Goal: Navigation & Orientation: Find specific page/section

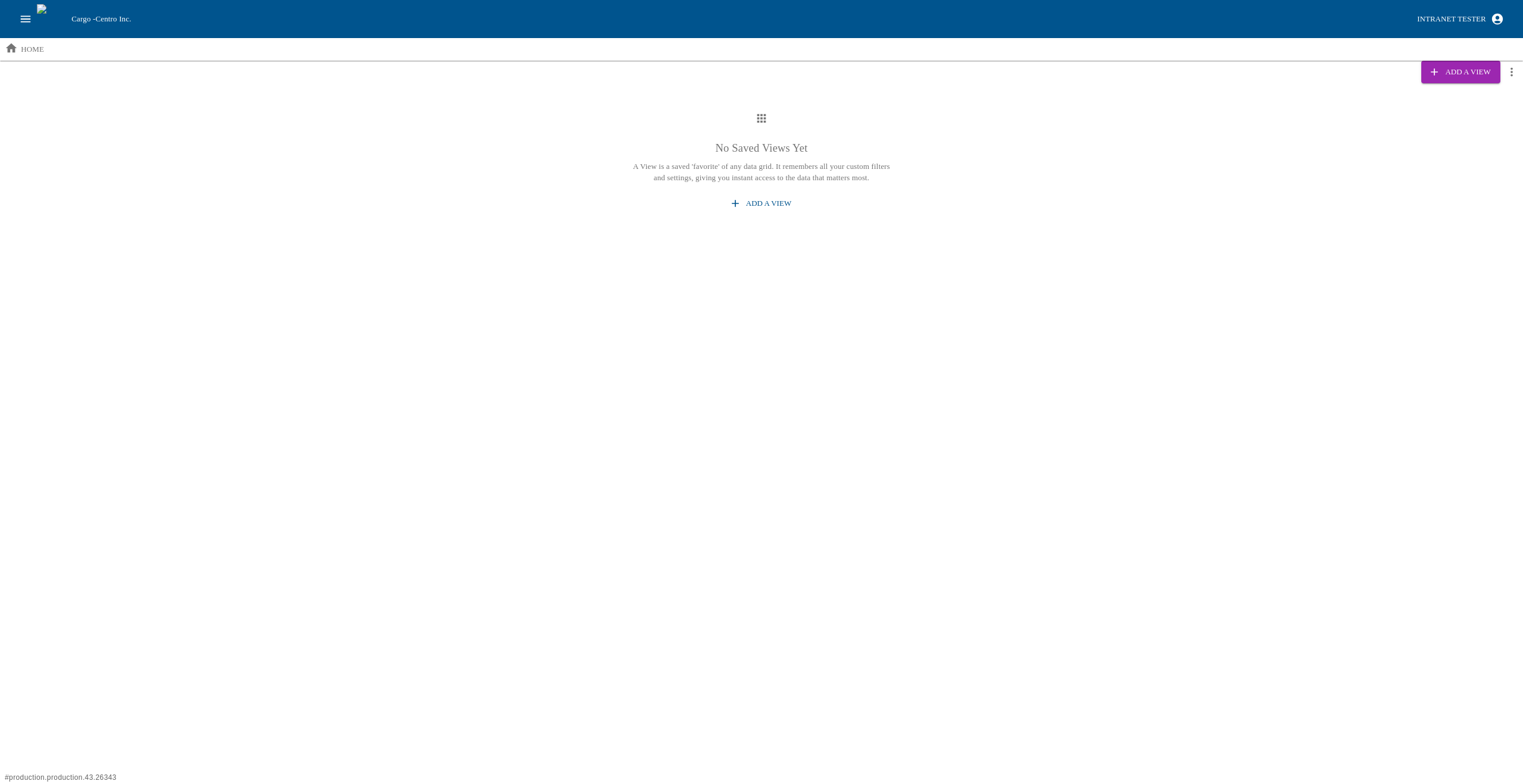
click at [434, 173] on div "No Saved Views Yet A View is a saved 'favorite' of any data grid. It remembers …" at bounding box center [761, 163] width 1523 height 140
click at [1473, 71] on button "Add a View" at bounding box center [1461, 72] width 78 height 23
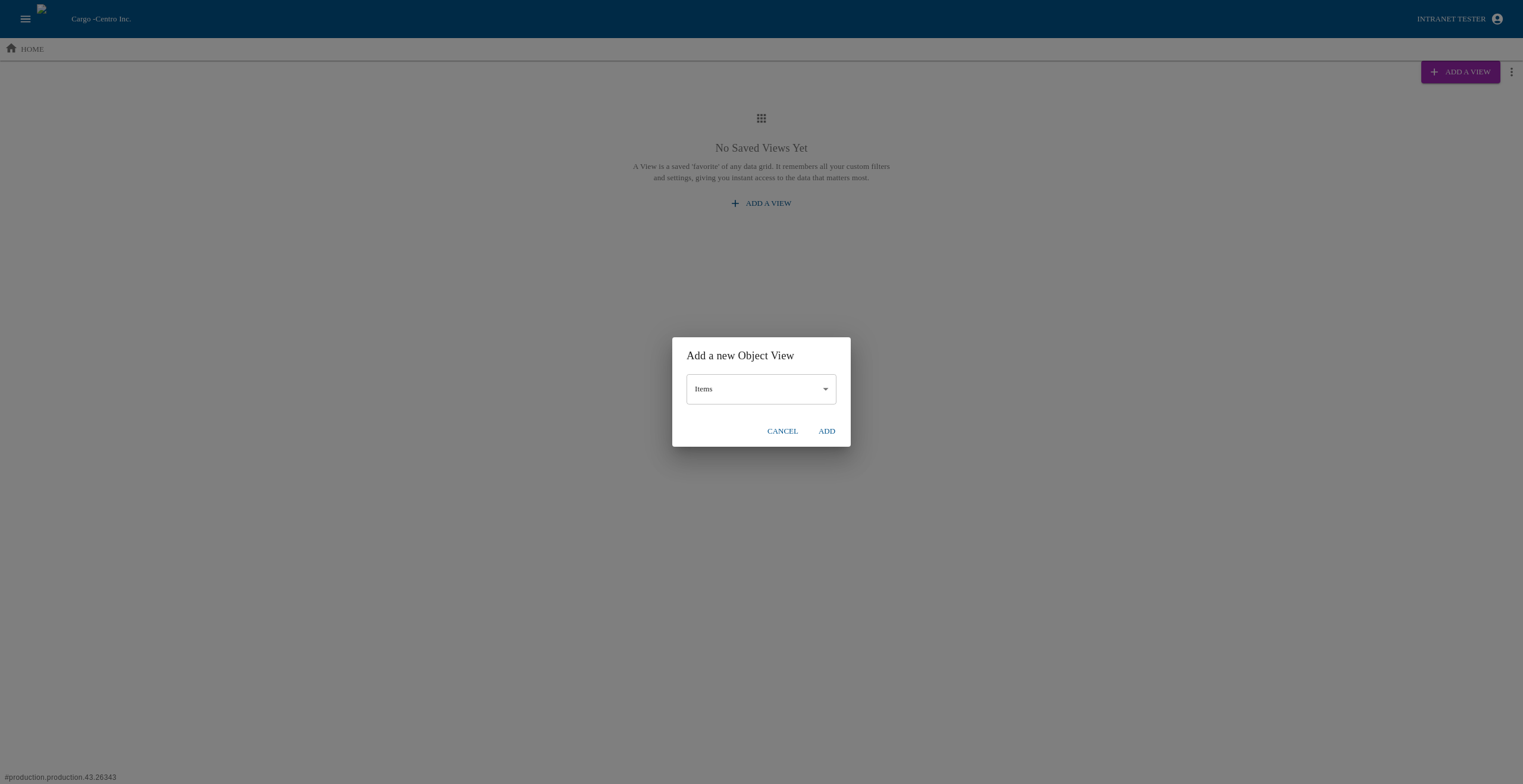
click at [702, 388] on body "Cargo - Centro Inc. Intranet Tester home Add a View No Saved Views Yet A View i…" at bounding box center [761, 243] width 1523 height 485
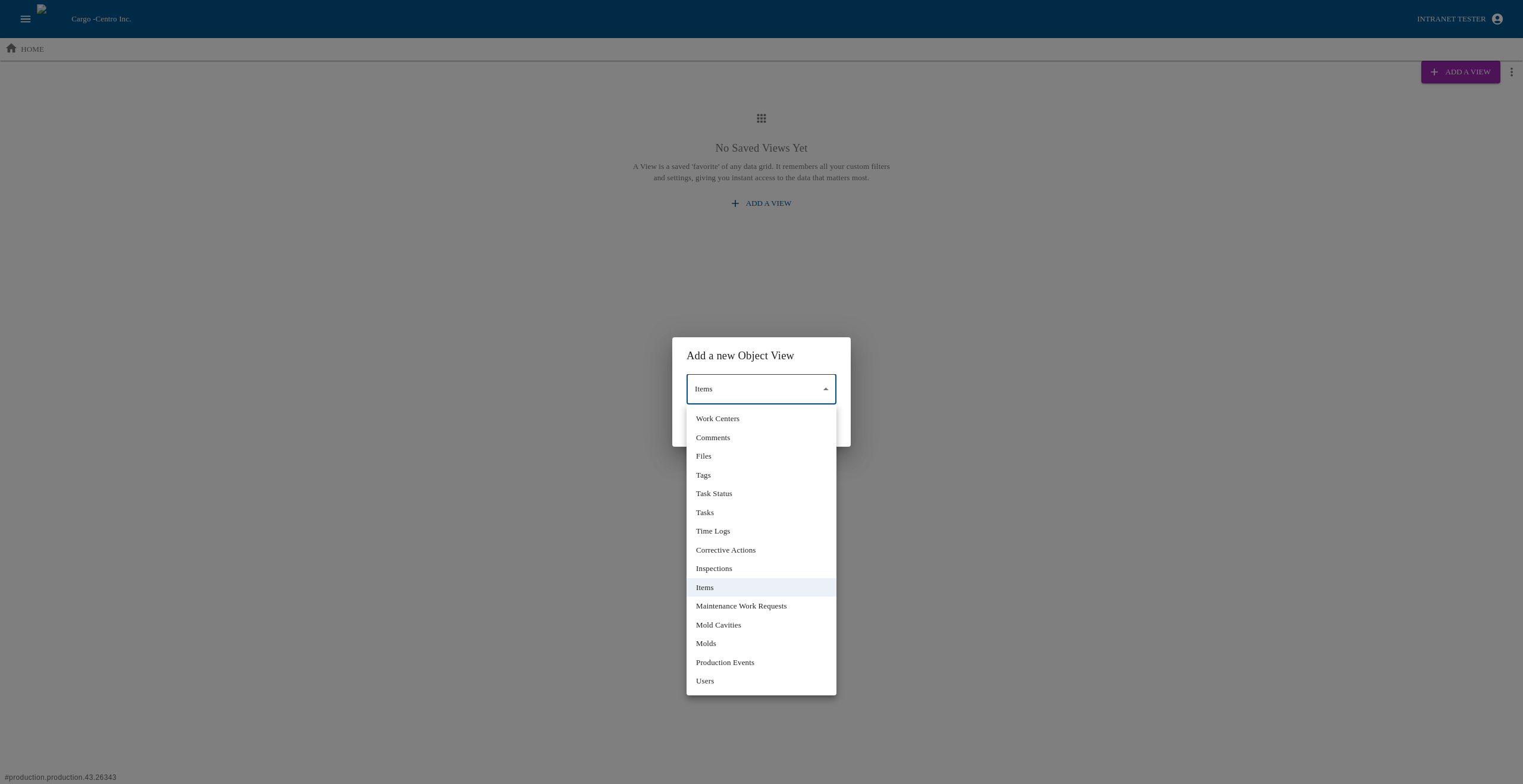
drag, startPoint x: 723, startPoint y: 569, endPoint x: 727, endPoint y: 564, distance: 6.4
click at [723, 569] on li "Inspections" at bounding box center [762, 569] width 150 height 19
type input "*"
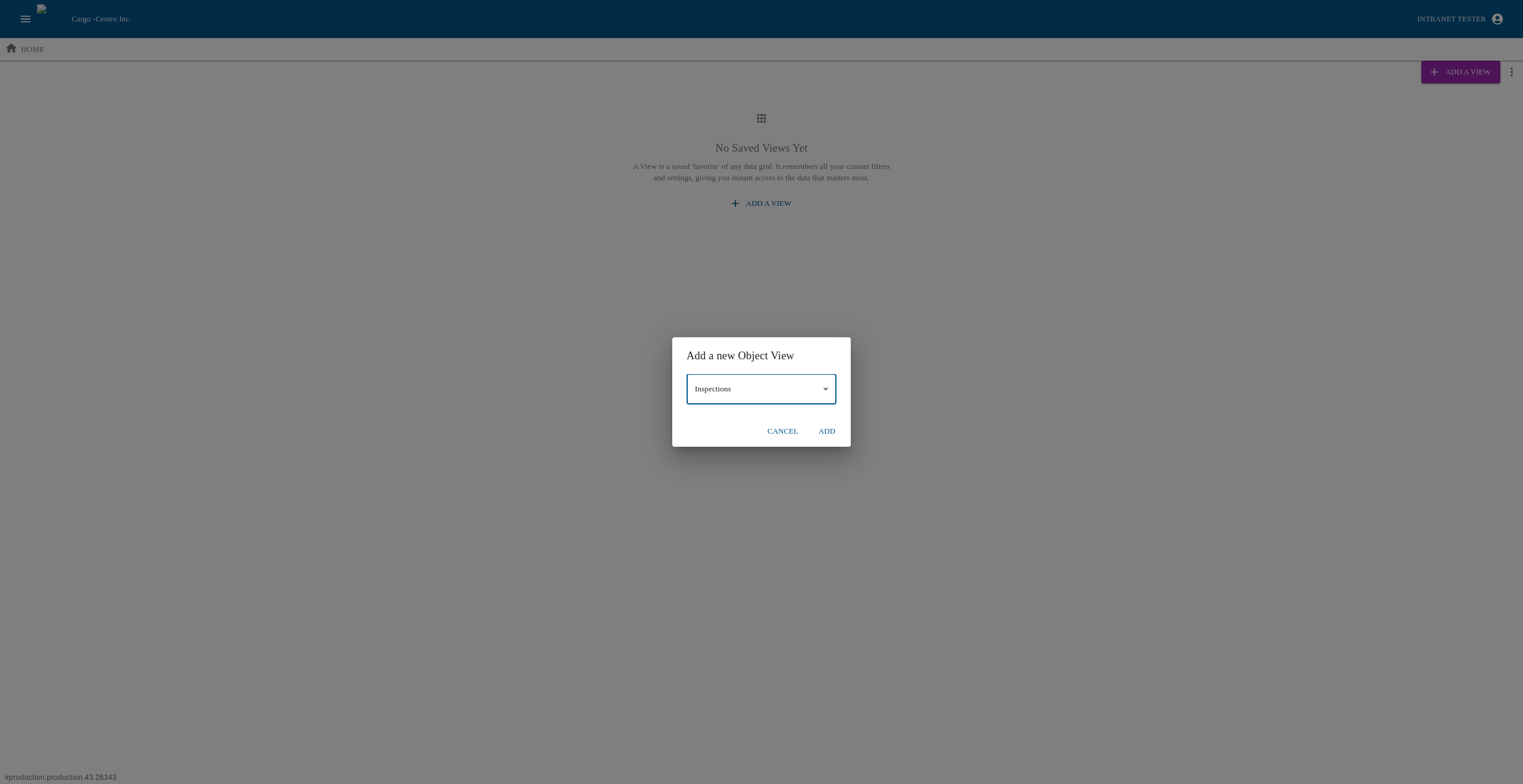
click at [822, 428] on button "Add" at bounding box center [827, 432] width 38 height 20
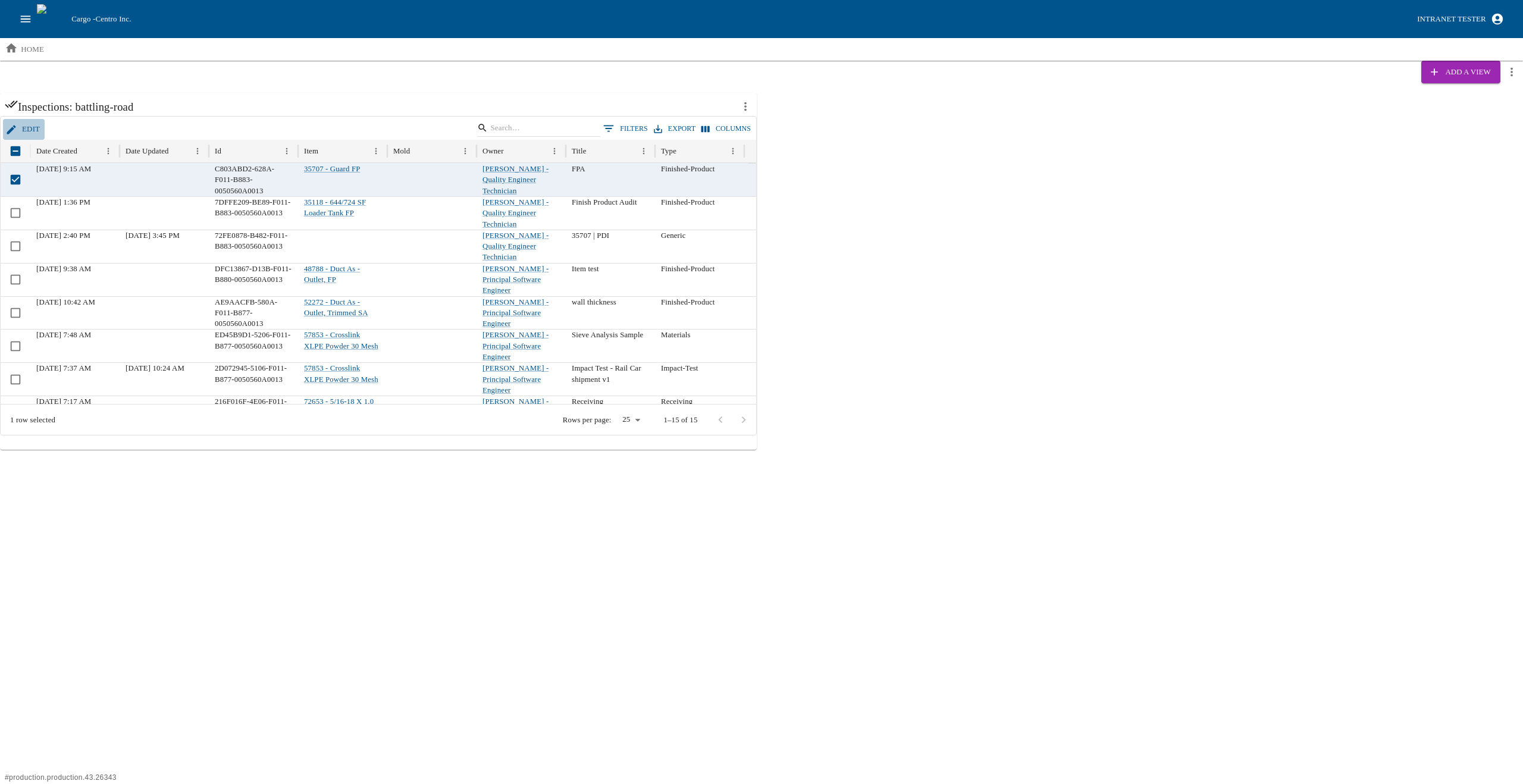
click at [26, 131] on link "Edit" at bounding box center [23, 129] width 42 height 20
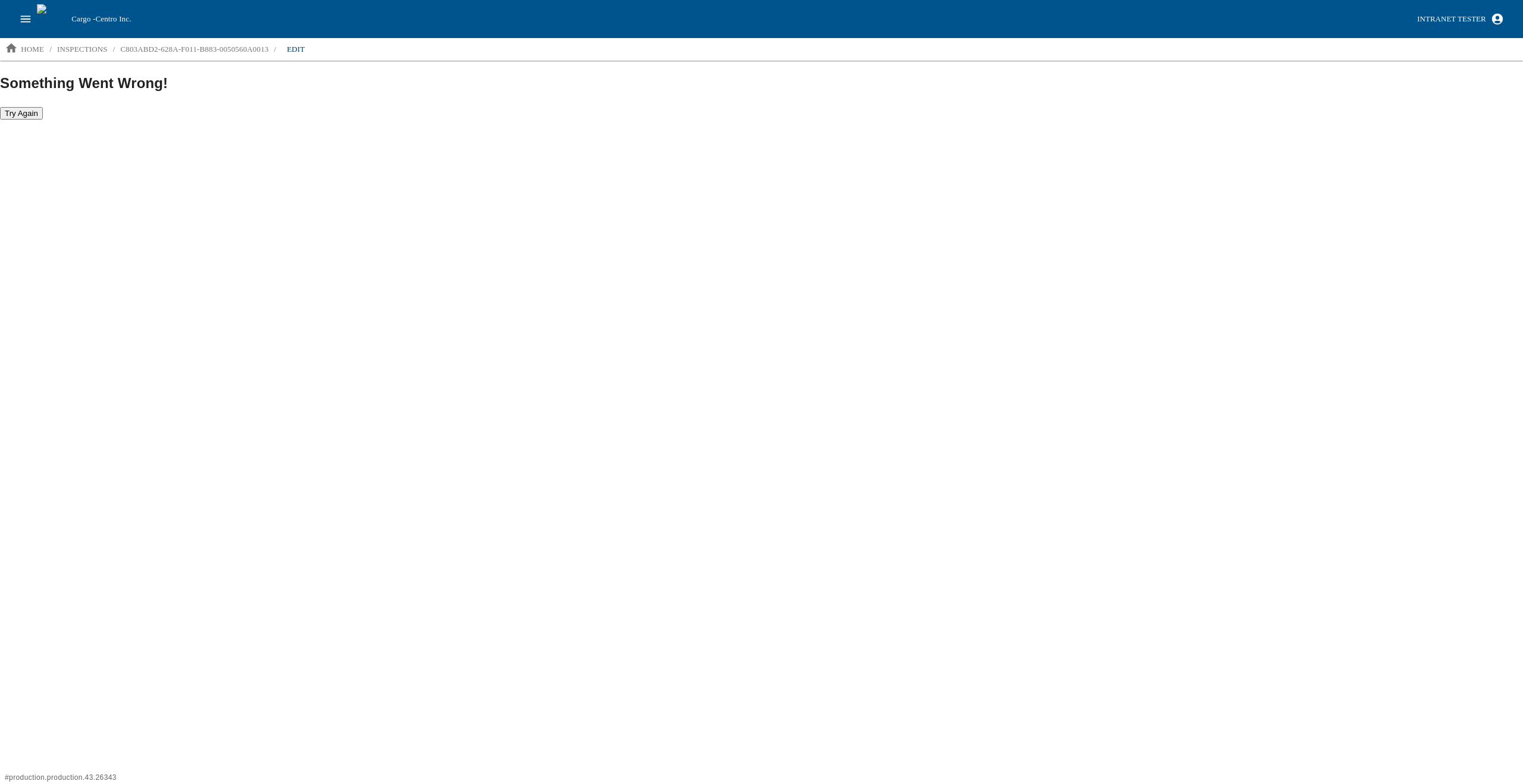
click at [240, 120] on html "Cargo - Centro Inc. Intranet Tester home / inspections / C803ABD2-628A-F011-B88…" at bounding box center [761, 60] width 1523 height 120
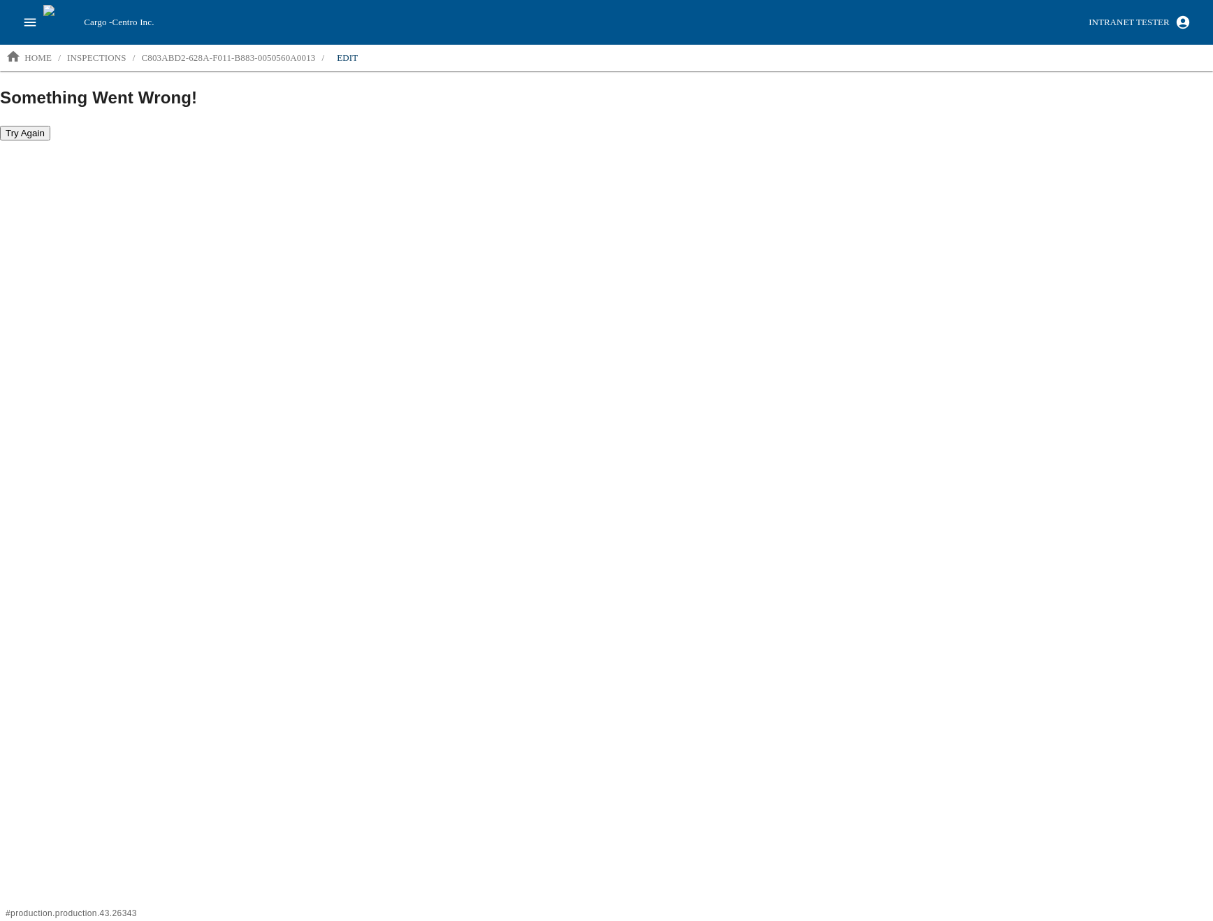
click at [516, 141] on html "Cargo - Centro Inc. Intranet Tester home / inspections / C803ABD2-628A-F011-B88…" at bounding box center [606, 70] width 1213 height 141
drag, startPoint x: 512, startPoint y: 219, endPoint x: 506, endPoint y: 210, distance: 10.5
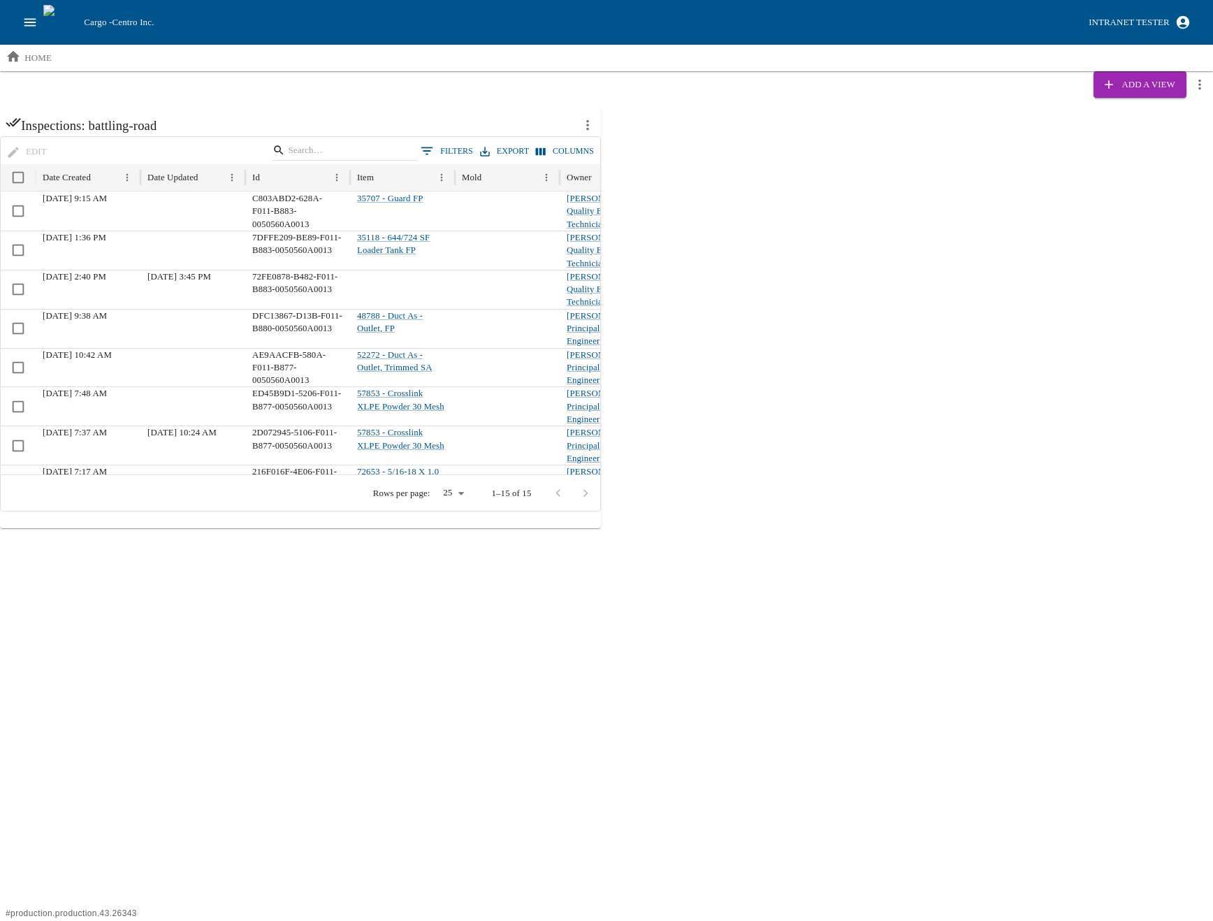
click at [1148, 17] on div "Intranet Tester" at bounding box center [1129, 23] width 80 height 16
click at [1082, 96] on li "My Cargo Roles" at bounding box center [1106, 95] width 181 height 22
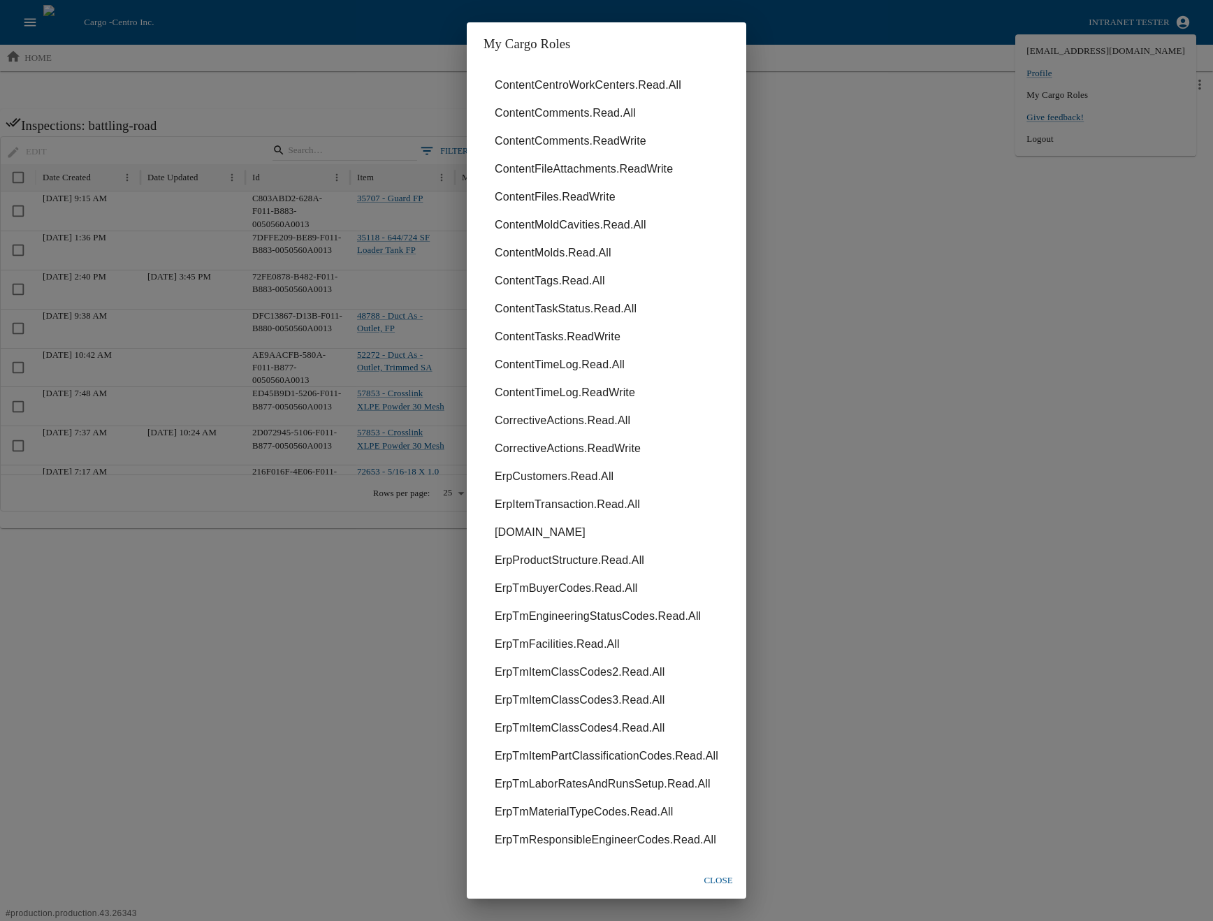
click at [584, 350] on li "ContentTasks.ReadWrite" at bounding box center [607, 337] width 246 height 28
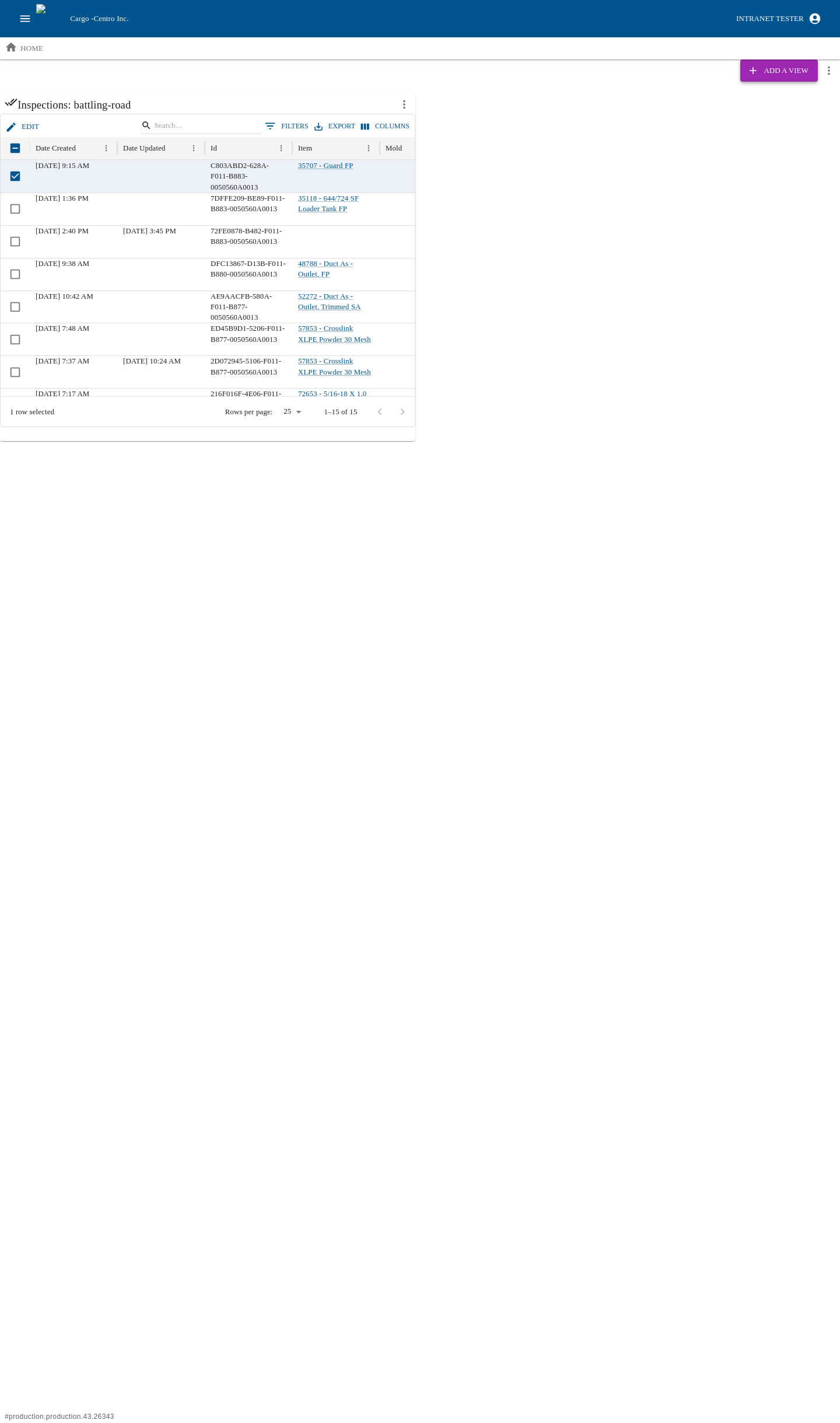
click at [766, 61] on button "Add a View" at bounding box center [778, 70] width 77 height 23
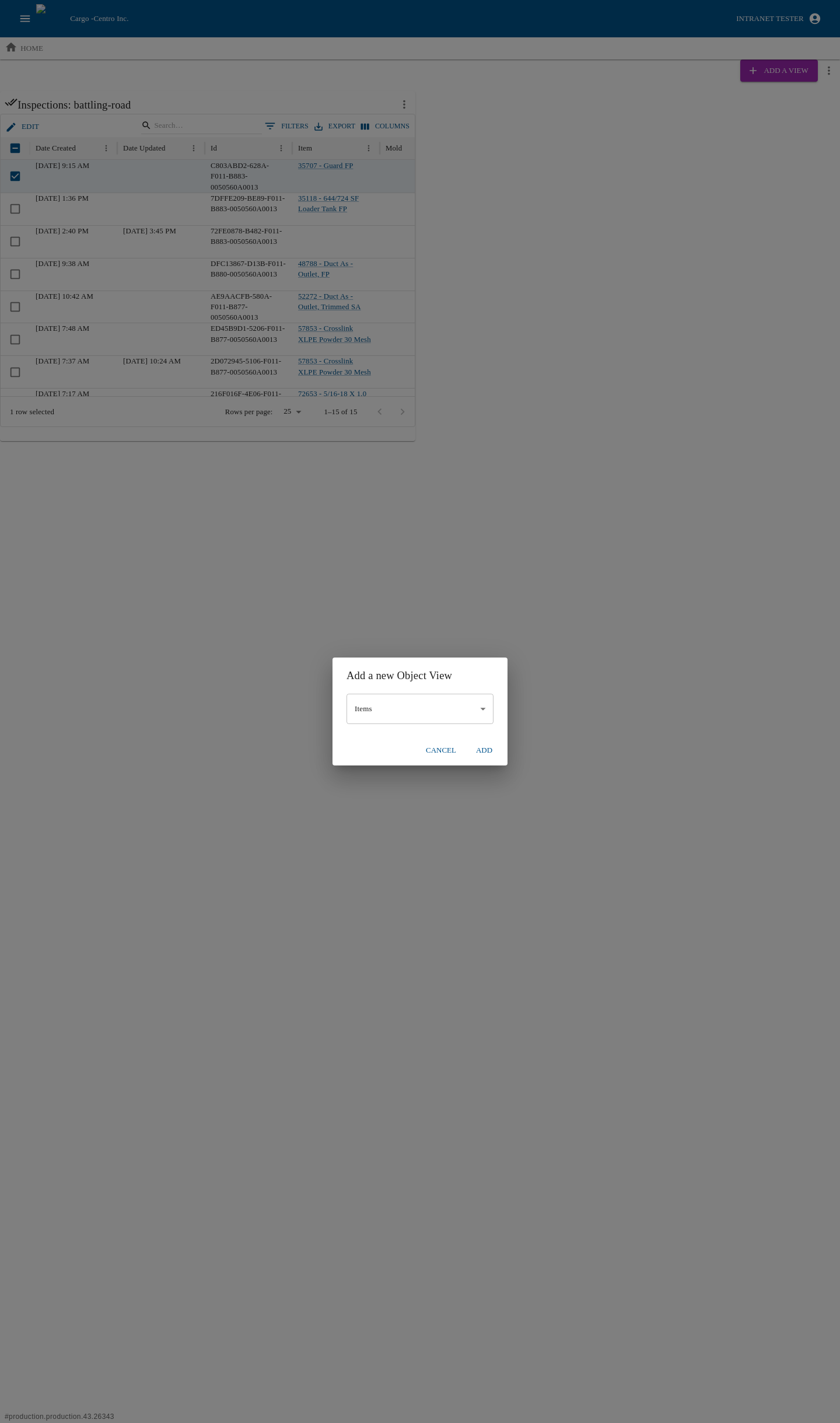
click at [405, 441] on body "Cargo - Centro Inc. Intranet Tester home Add a View Inspections: battling-road …" at bounding box center [420, 220] width 840 height 441
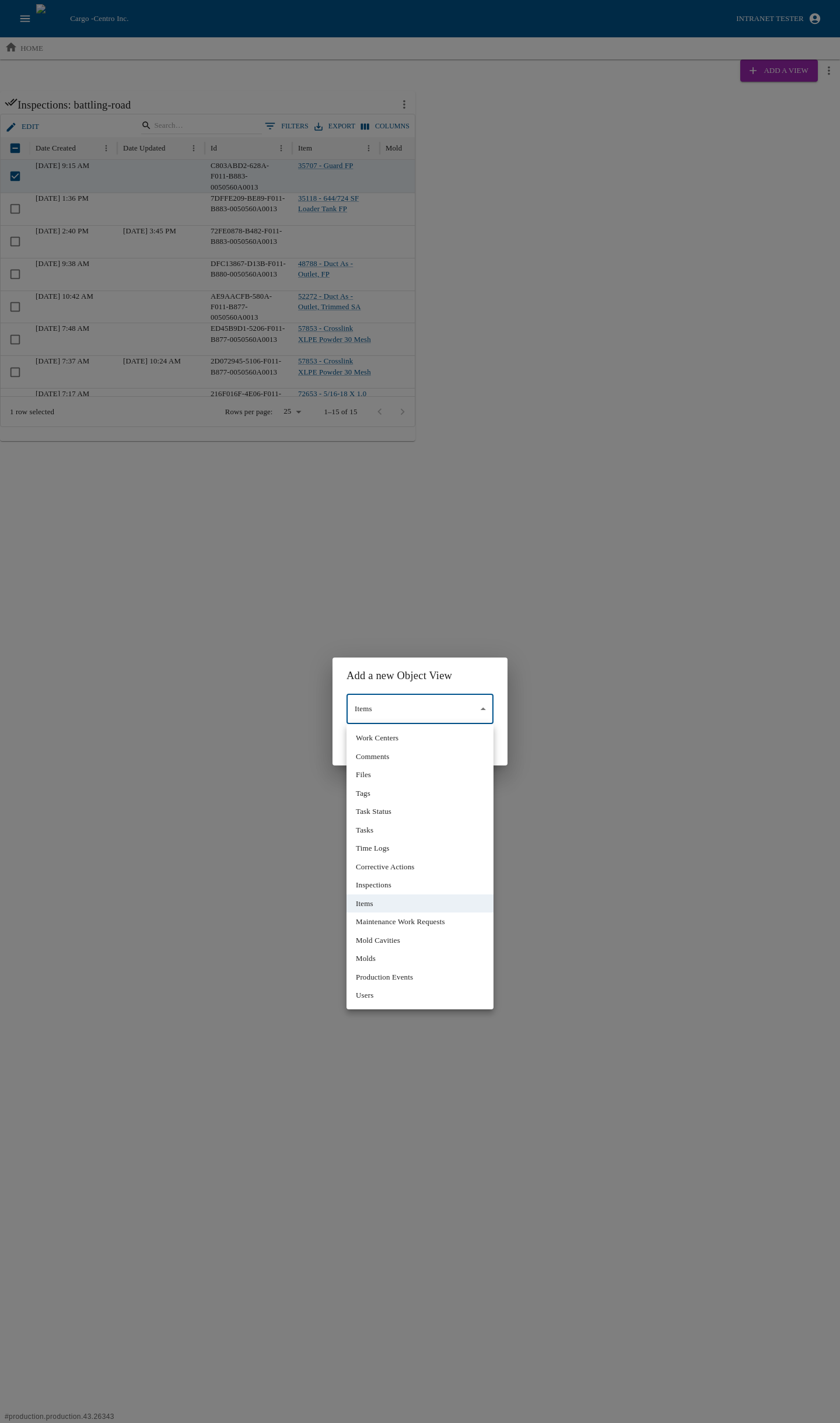
click at [577, 478] on div at bounding box center [420, 711] width 840 height 1423
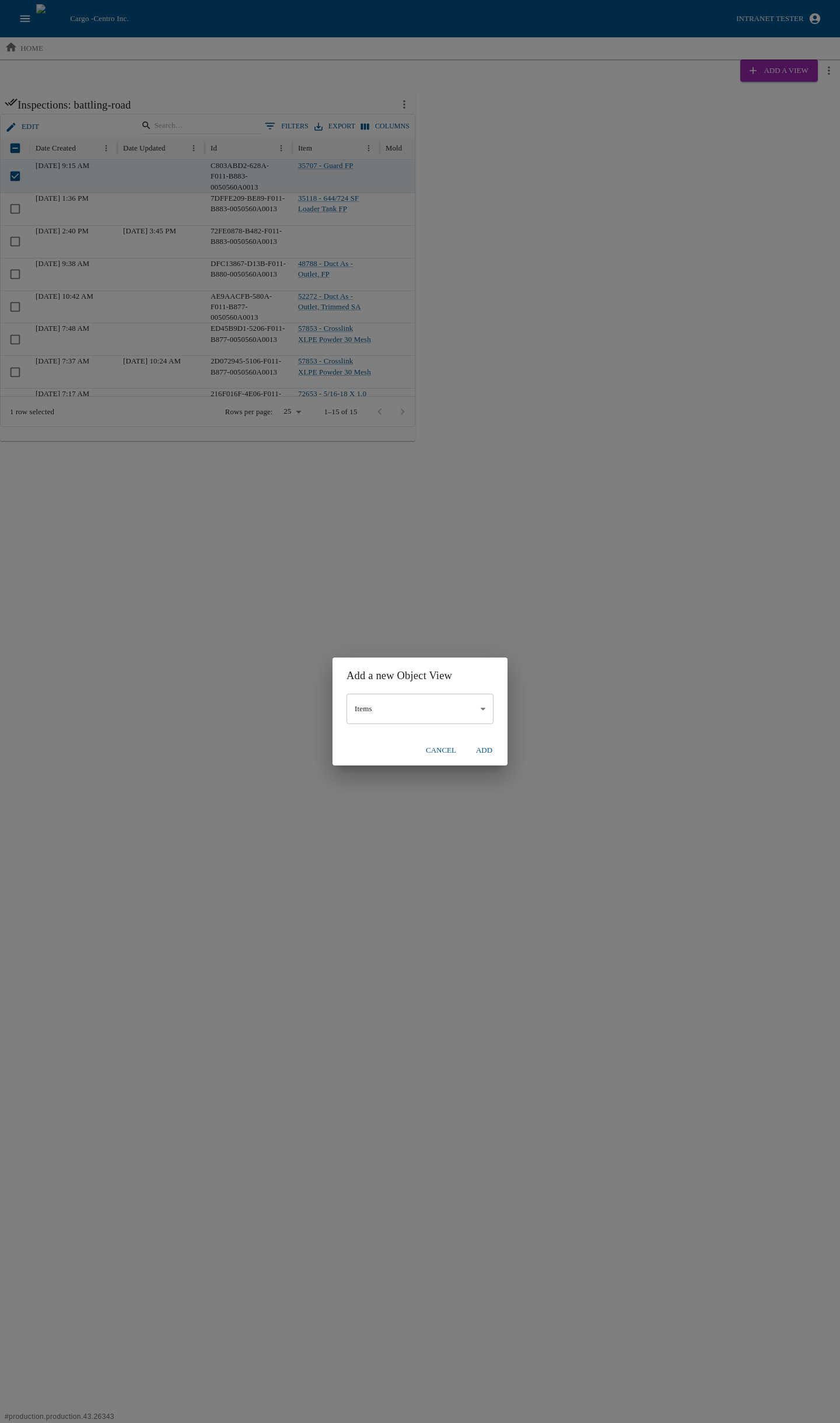
drag, startPoint x: 429, startPoint y: 770, endPoint x: 436, endPoint y: 753, distance: 18.4
click at [428, 770] on div "Add a new Object View Items * ​ cancel Add" at bounding box center [420, 711] width 840 height 1423
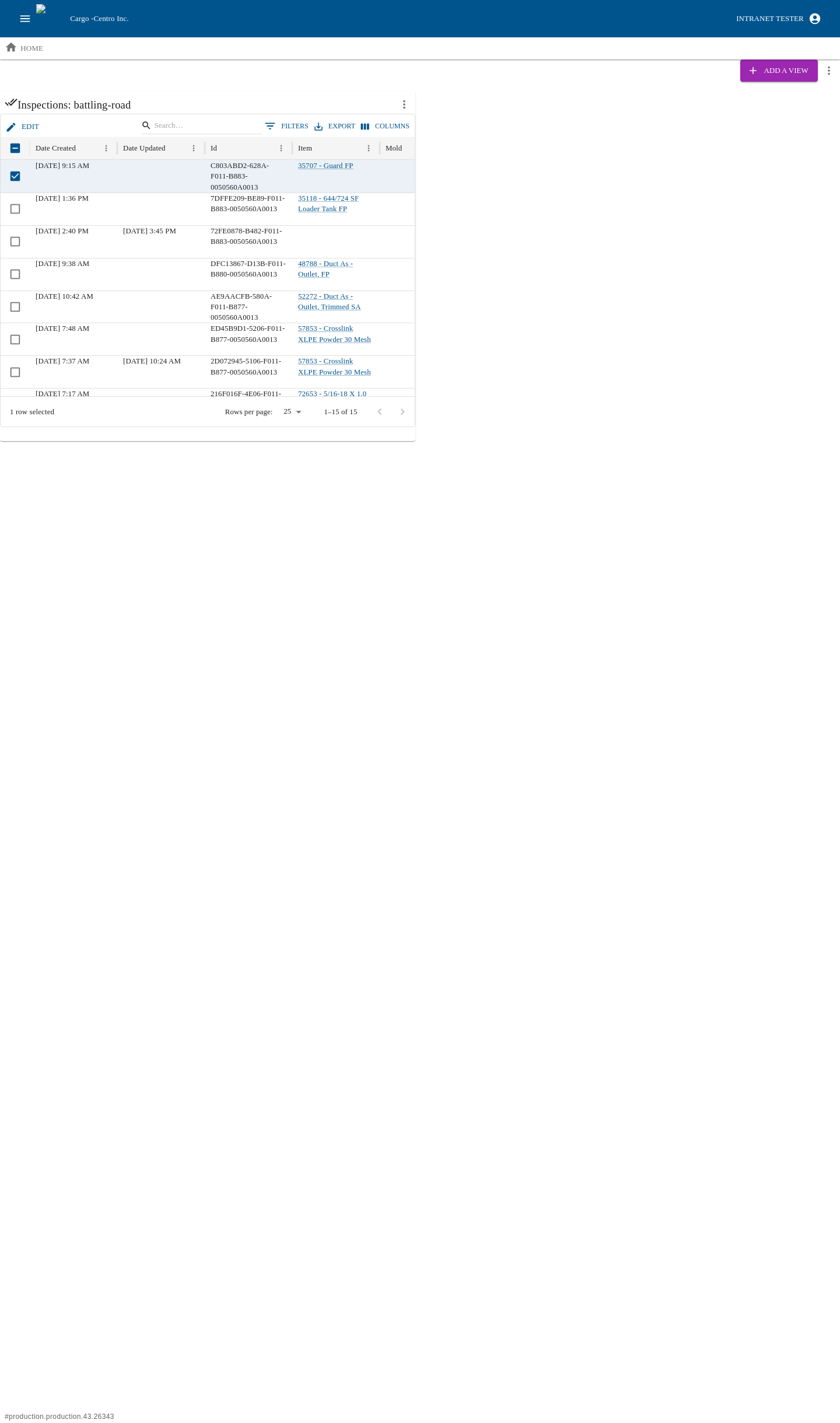
click at [437, 441] on html "Cargo - Centro Inc. Intranet Tester home Add a View Inspections: battling-road …" at bounding box center [420, 220] width 840 height 441
click at [786, 23] on div "Intranet Tester" at bounding box center [769, 19] width 67 height 13
click at [725, 117] on li "Logout" at bounding box center [750, 116] width 151 height 18
click at [758, 68] on icon "button" at bounding box center [752, 71] width 12 height 12
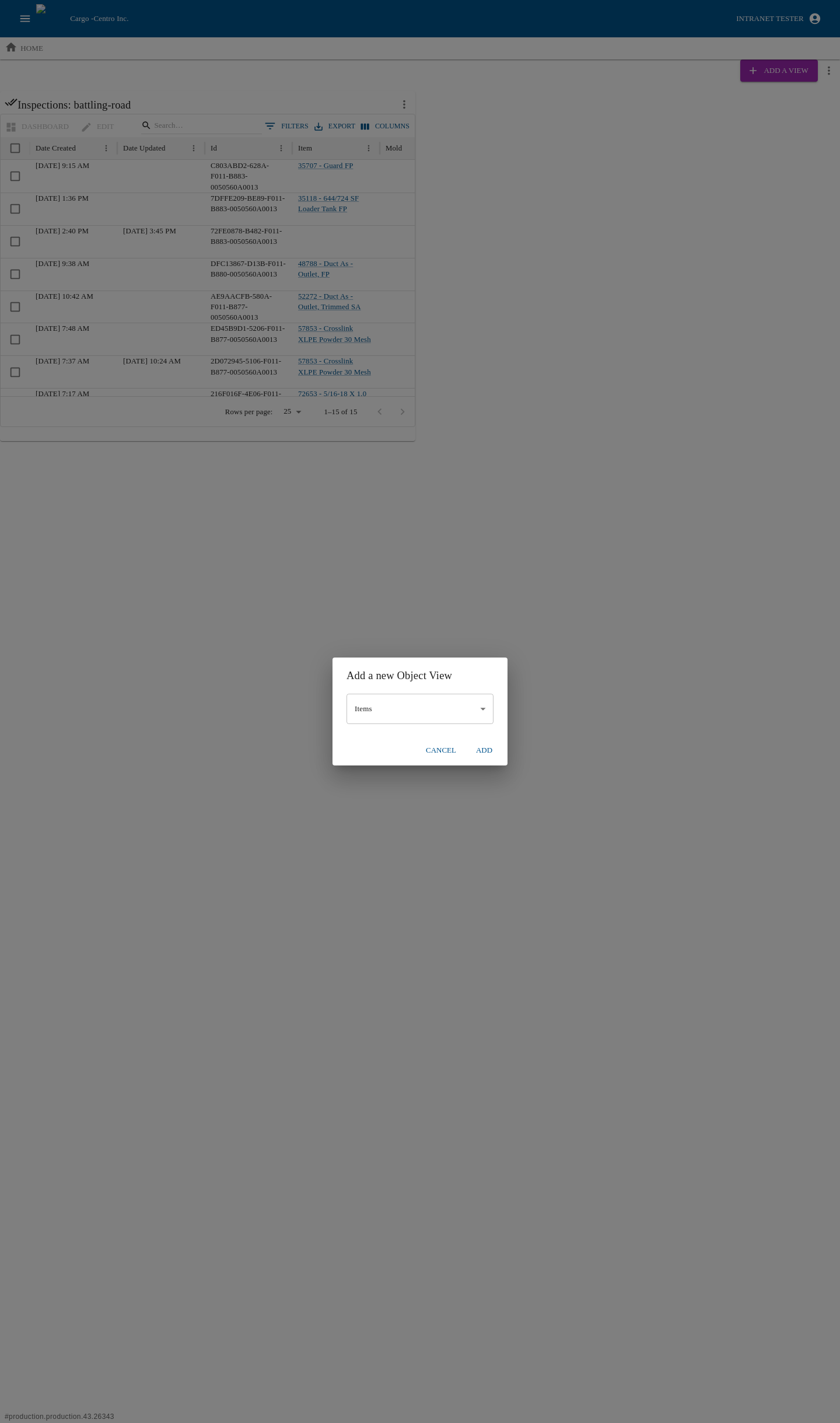
click at [374, 441] on body "Cargo - Centro Inc. Intranet Tester home Add a View Inspections: battling-road …" at bounding box center [420, 220] width 840 height 441
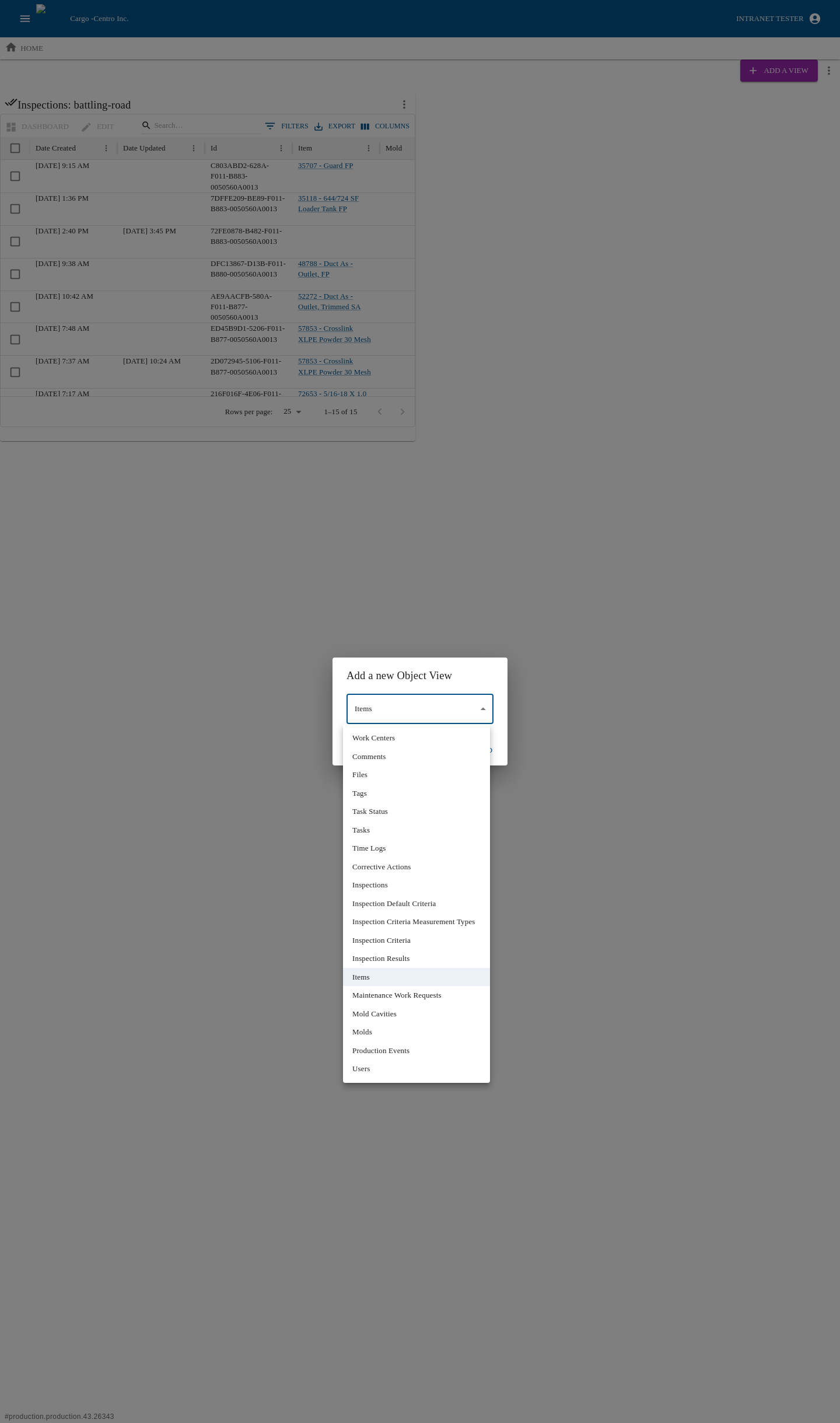
click at [380, 957] on li "Inspection Results" at bounding box center [416, 958] width 147 height 18
type input "**"
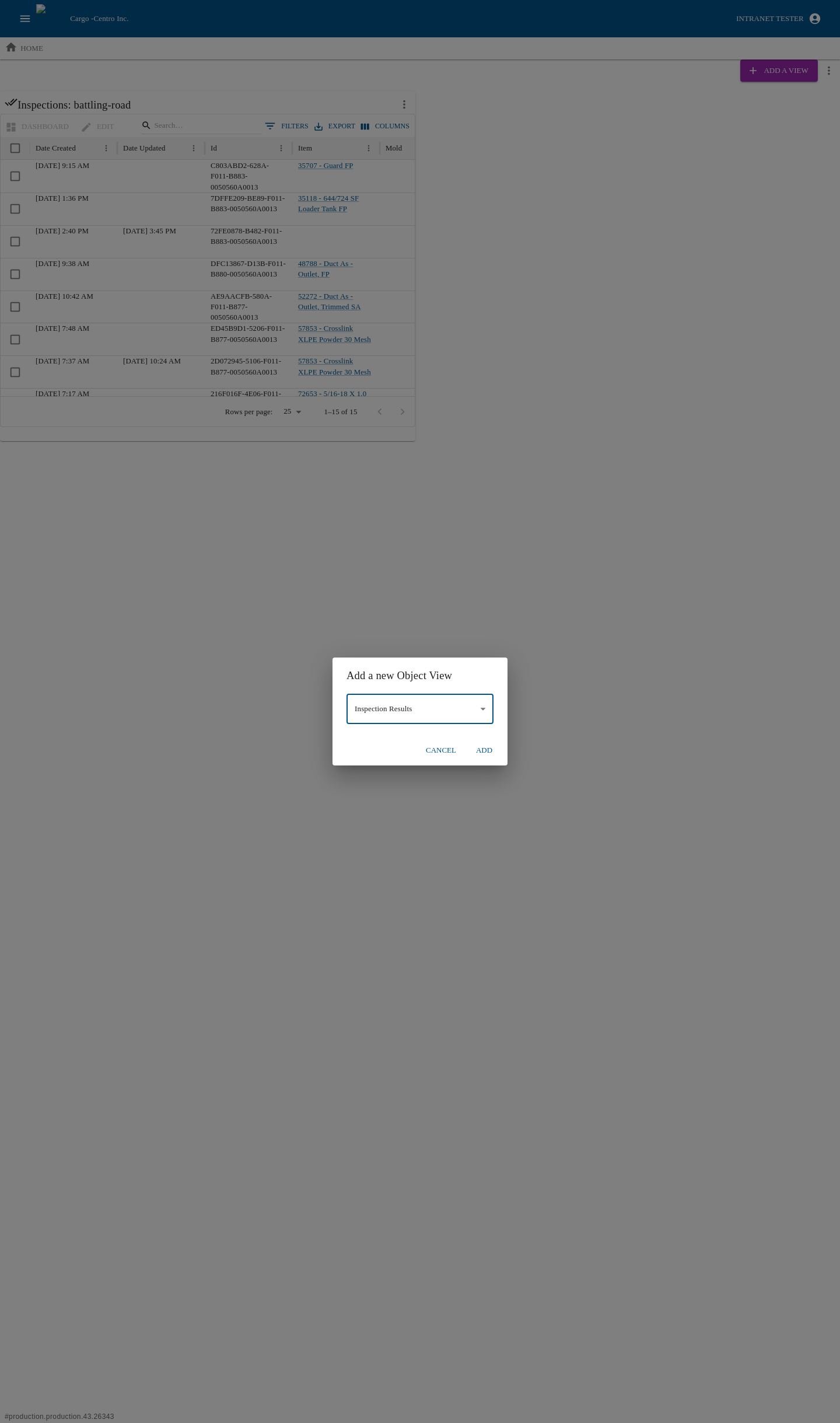
click at [487, 747] on button "Add" at bounding box center [484, 750] width 38 height 20
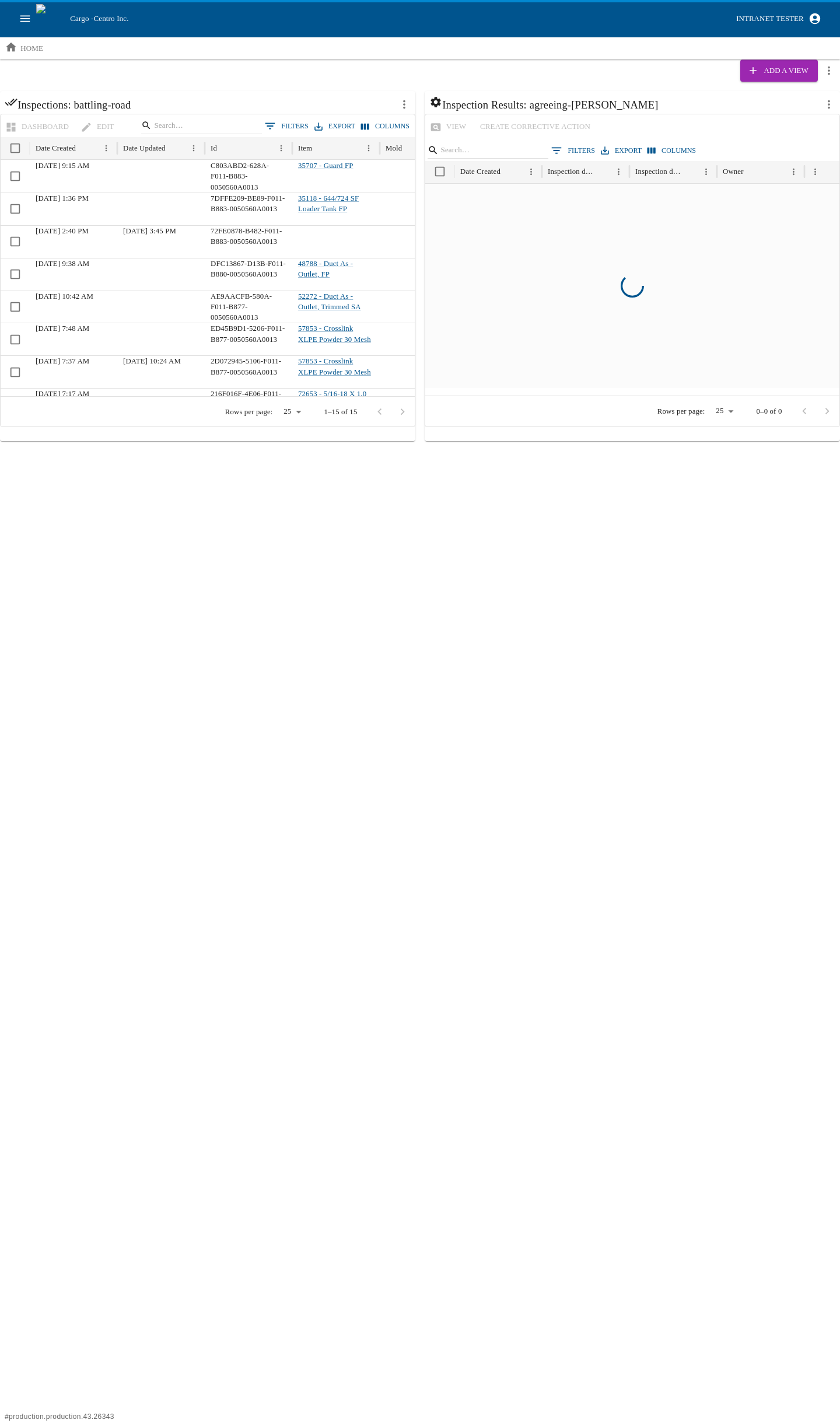
click at [23, 15] on icon "open drawer" at bounding box center [24, 18] width 13 height 13
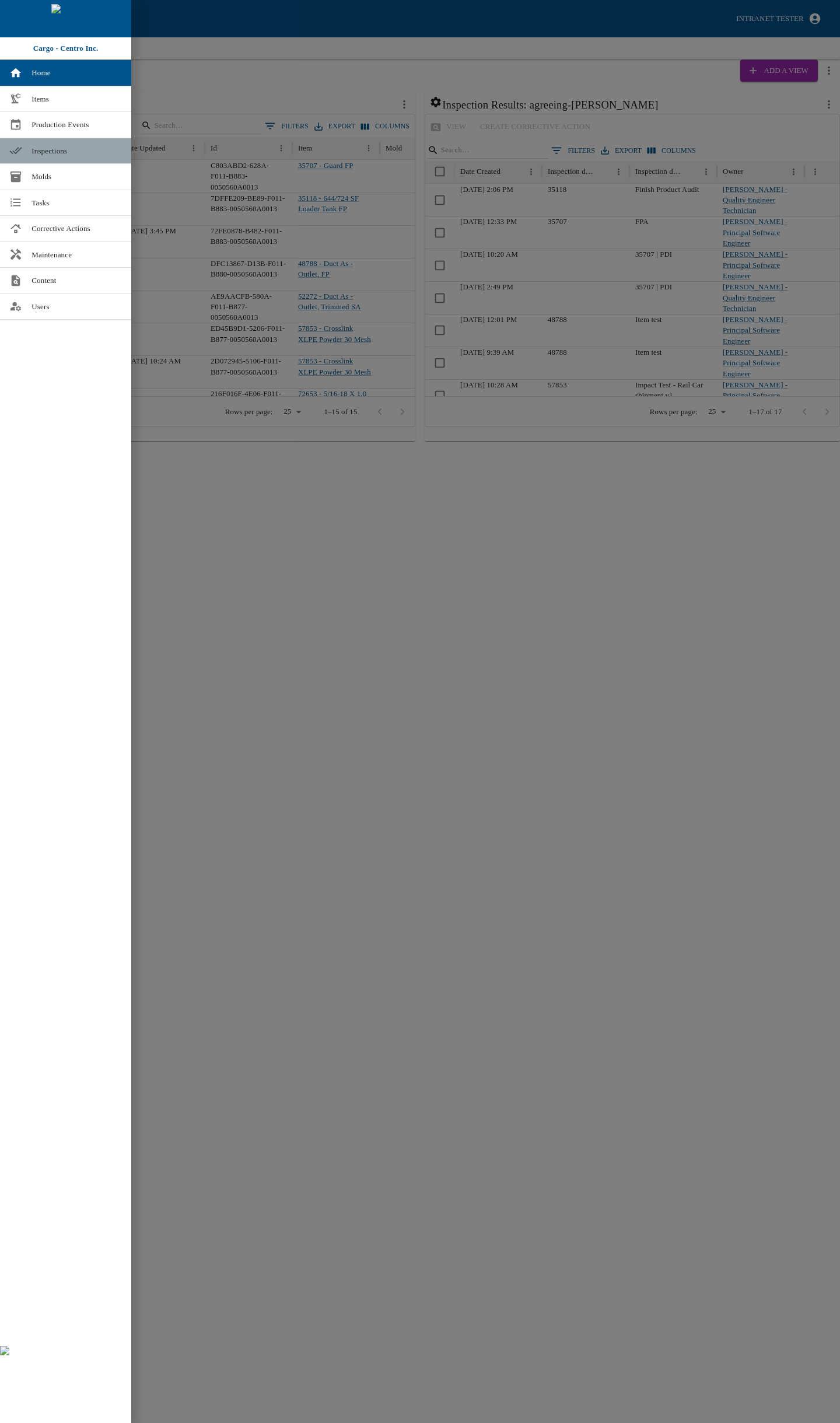
click at [42, 151] on span "Inspections" at bounding box center [77, 151] width 90 height 12
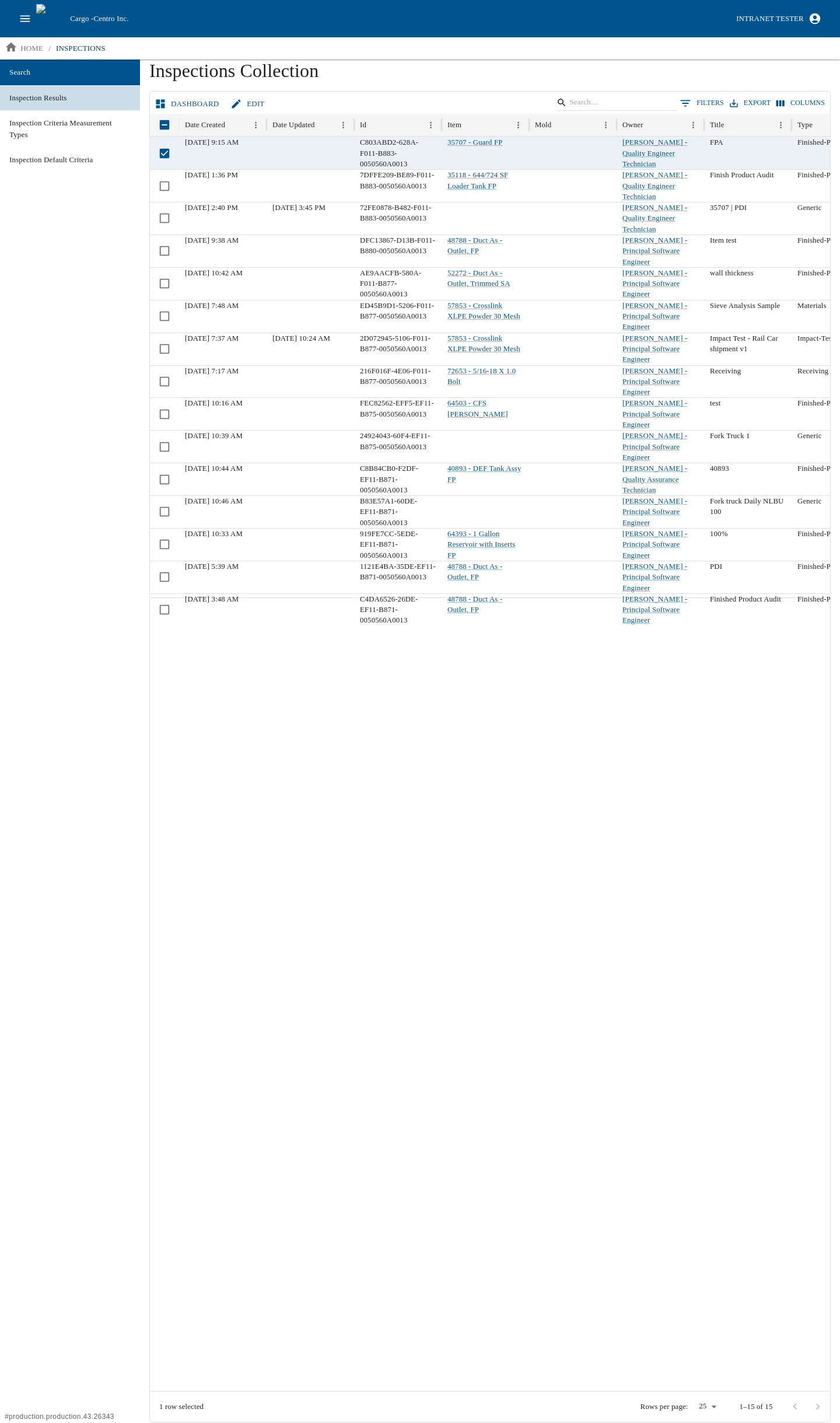
click at [49, 95] on span "Inspection Results" at bounding box center [69, 98] width 121 height 12
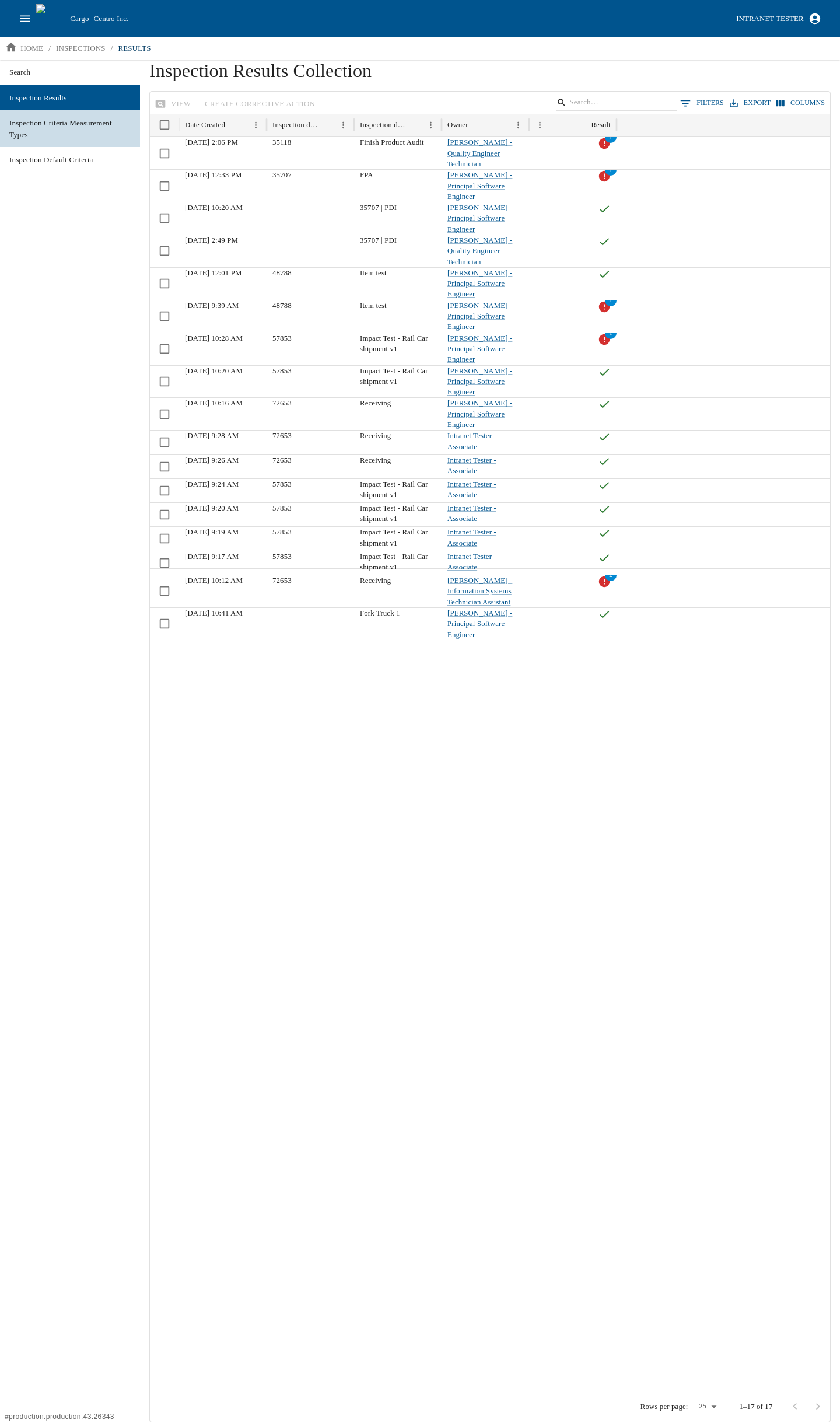
click at [76, 129] on span "Inspection Criteria Measurement Types" at bounding box center [69, 128] width 121 height 23
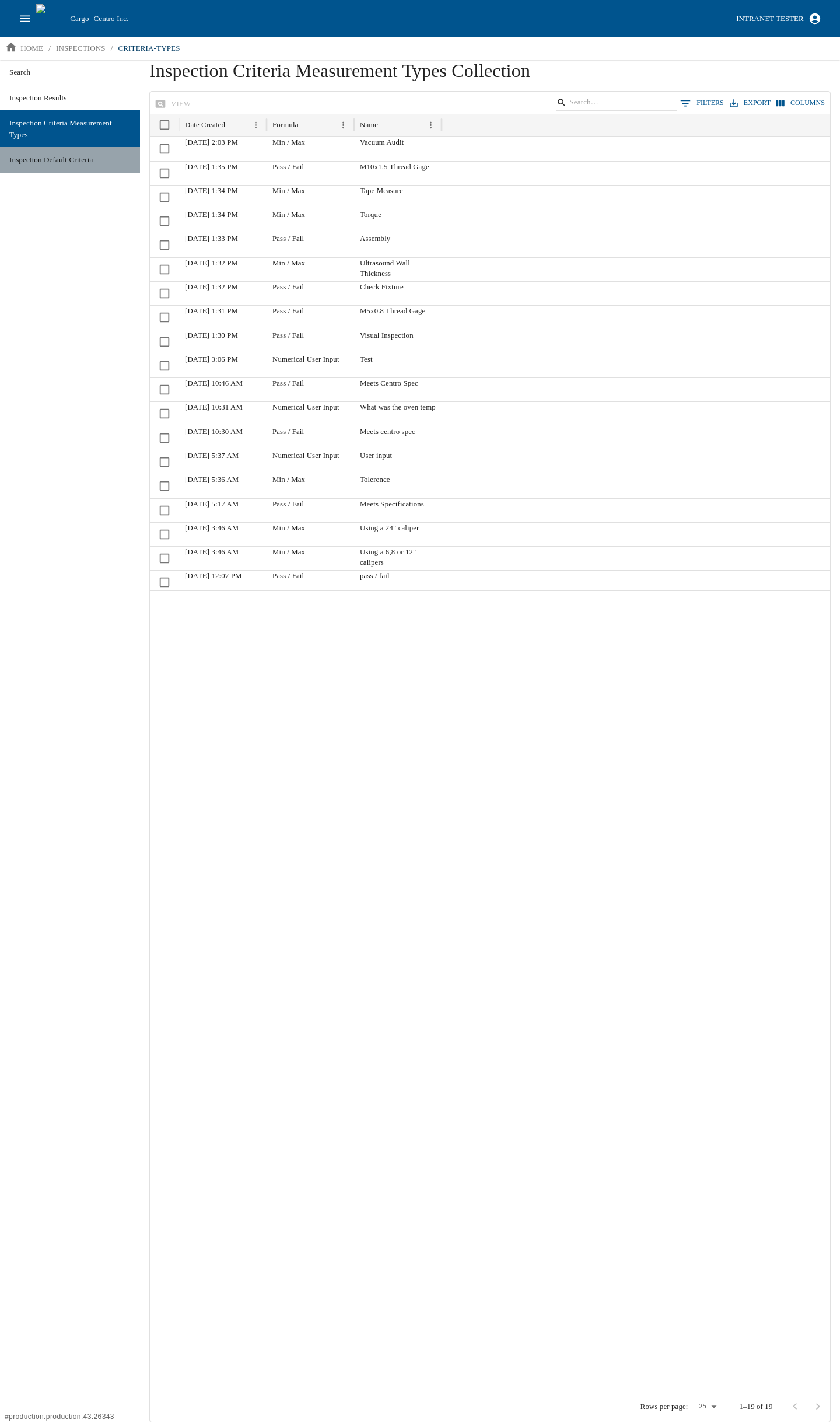
click at [70, 158] on span "Inspection Default Criteria" at bounding box center [69, 160] width 121 height 12
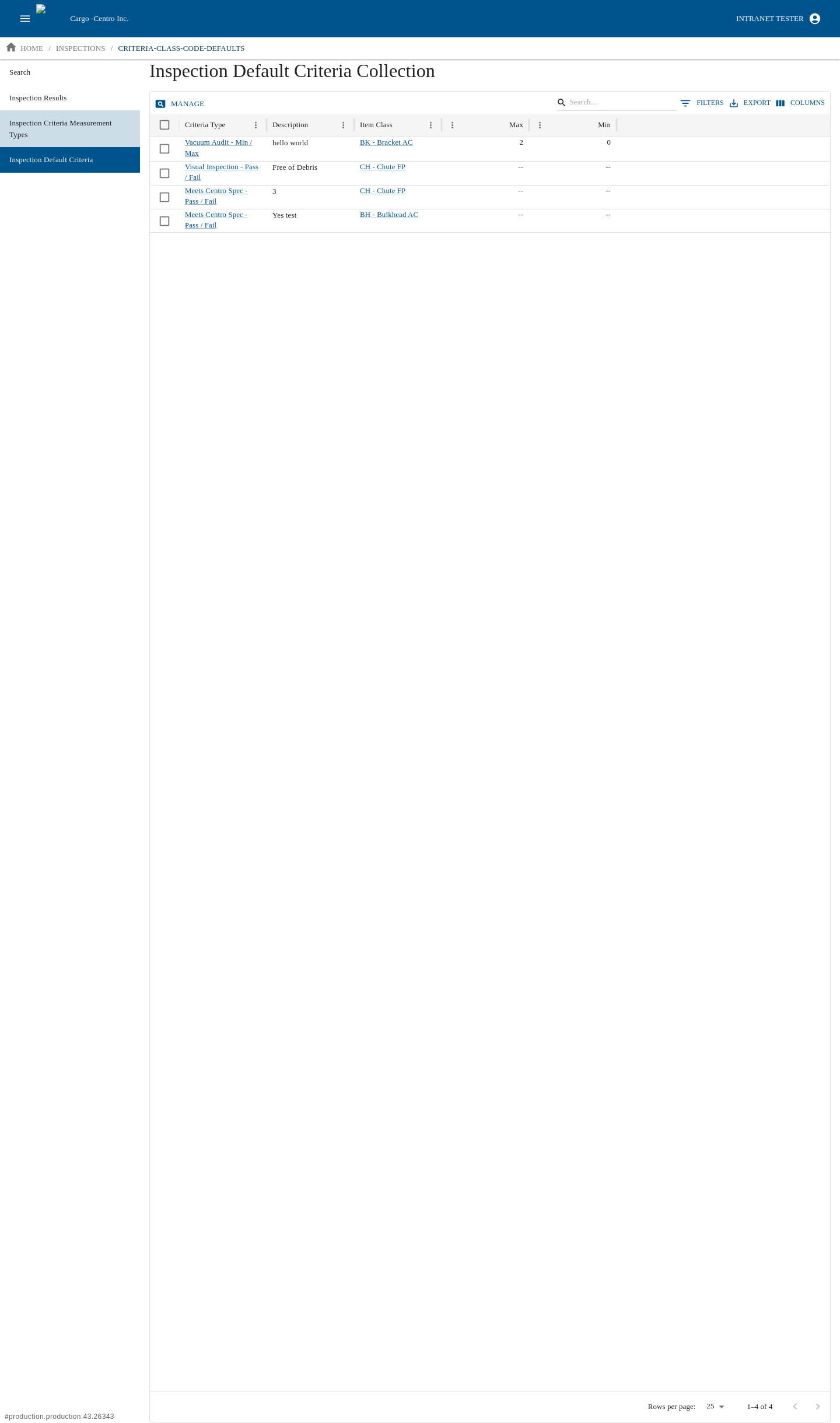
click at [72, 137] on span "Inspection Criteria Measurement Types" at bounding box center [69, 128] width 121 height 23
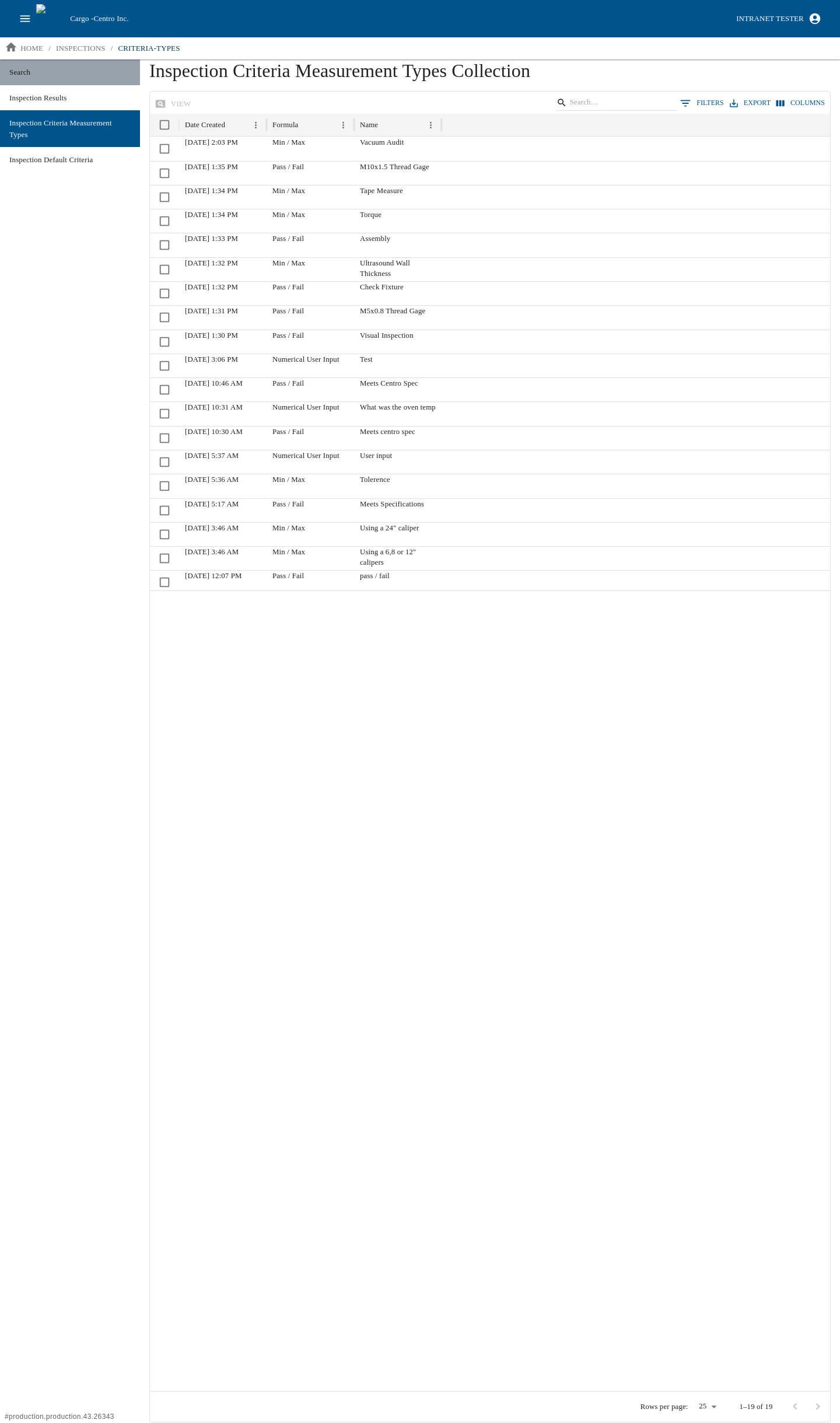
click at [68, 73] on span "Search" at bounding box center [69, 73] width 121 height 12
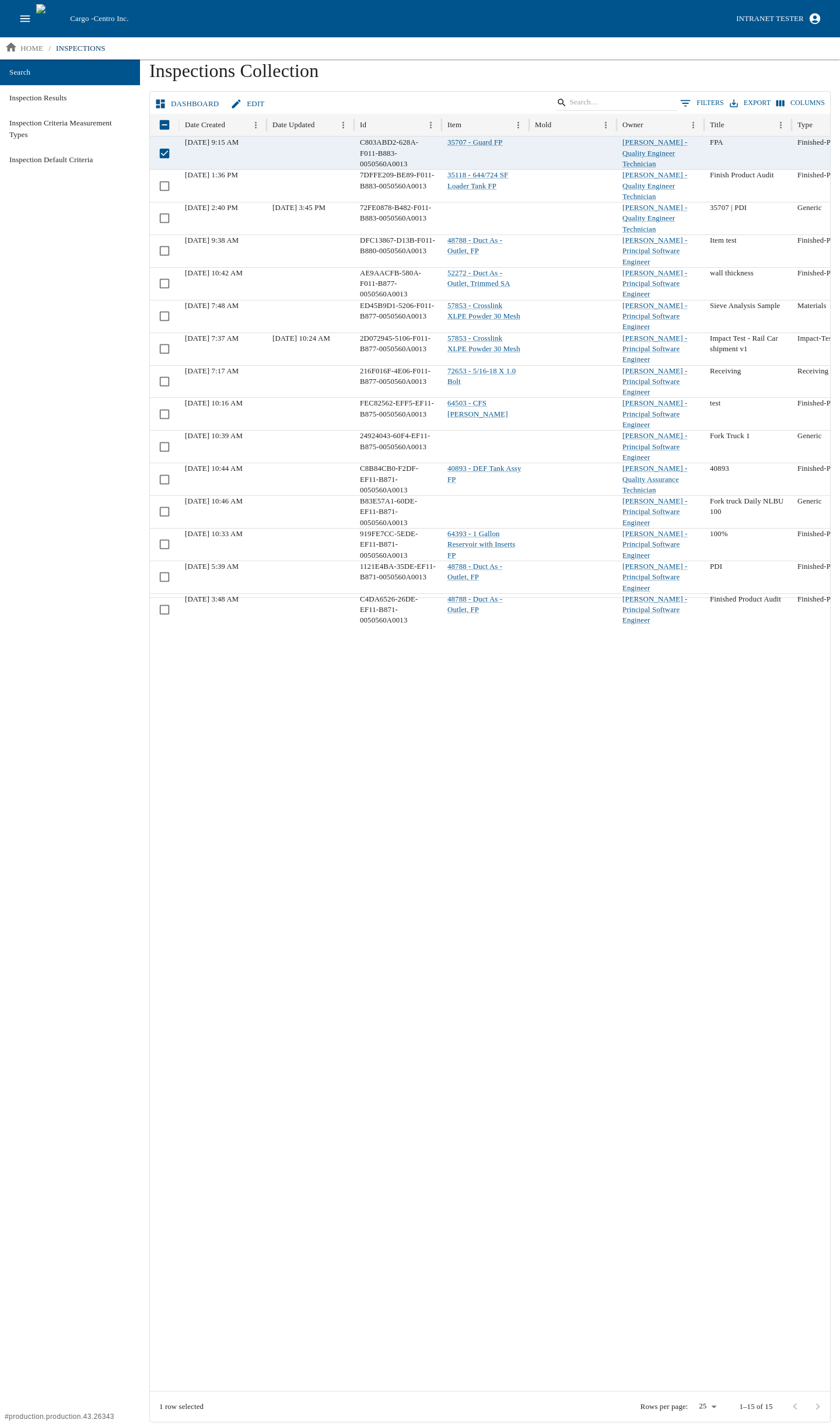
click at [177, 98] on link "Dashboard" at bounding box center [187, 104] width 71 height 20
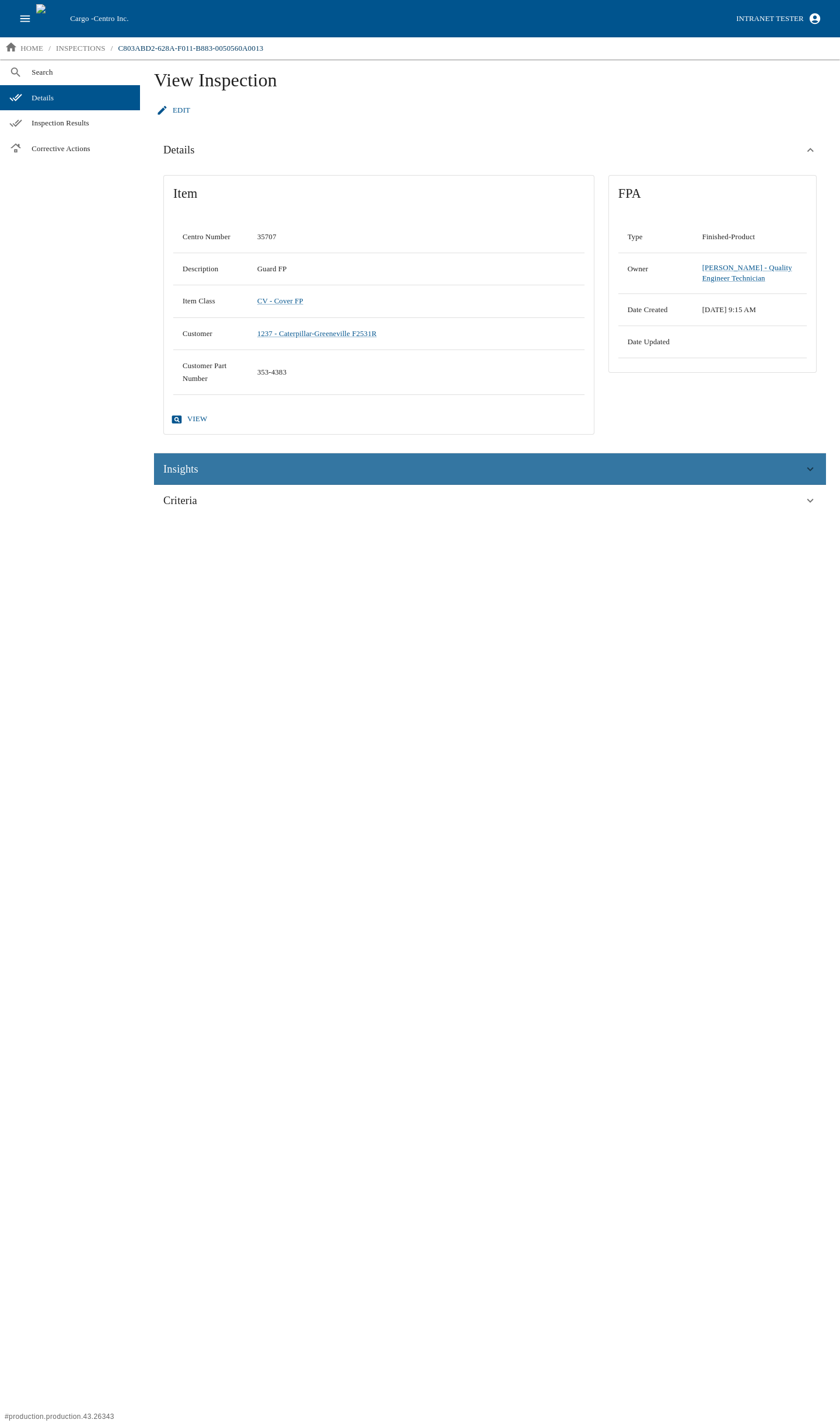
click at [184, 462] on span "Insights" at bounding box center [181, 468] width 35 height 18
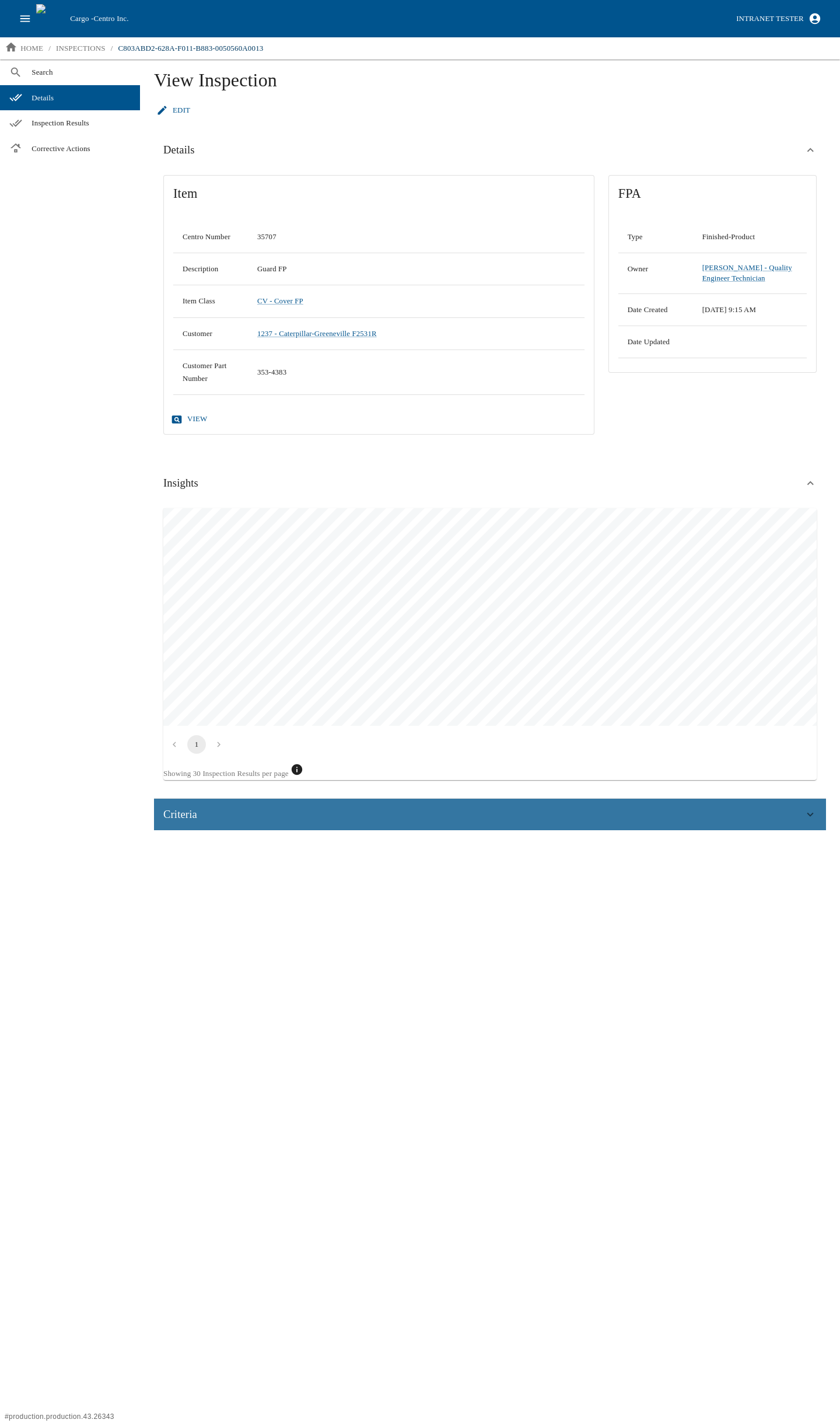
click at [184, 815] on span "Criteria" at bounding box center [180, 814] width 34 height 18
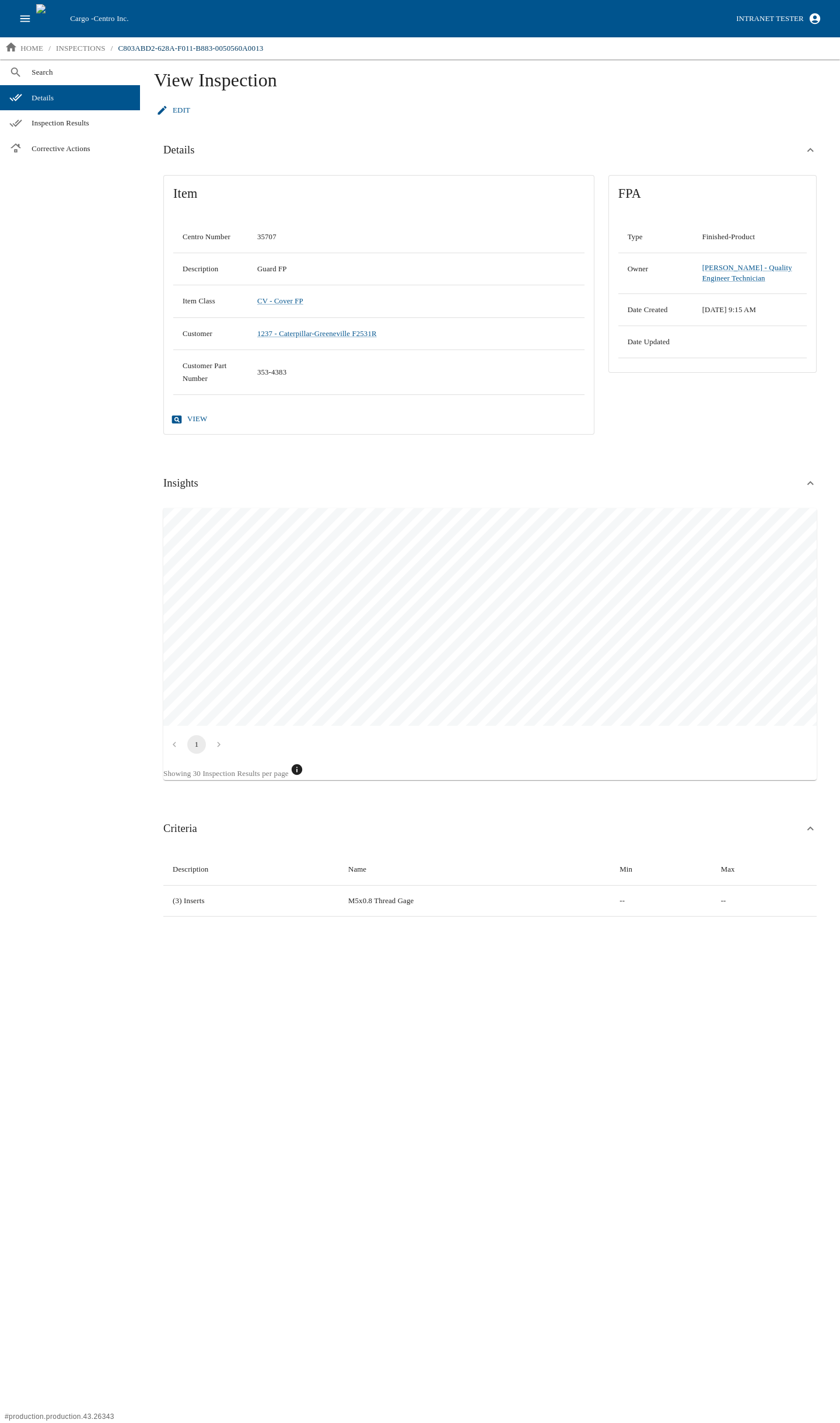
click at [288, 106] on div "Edit" at bounding box center [490, 110] width 671 height 20
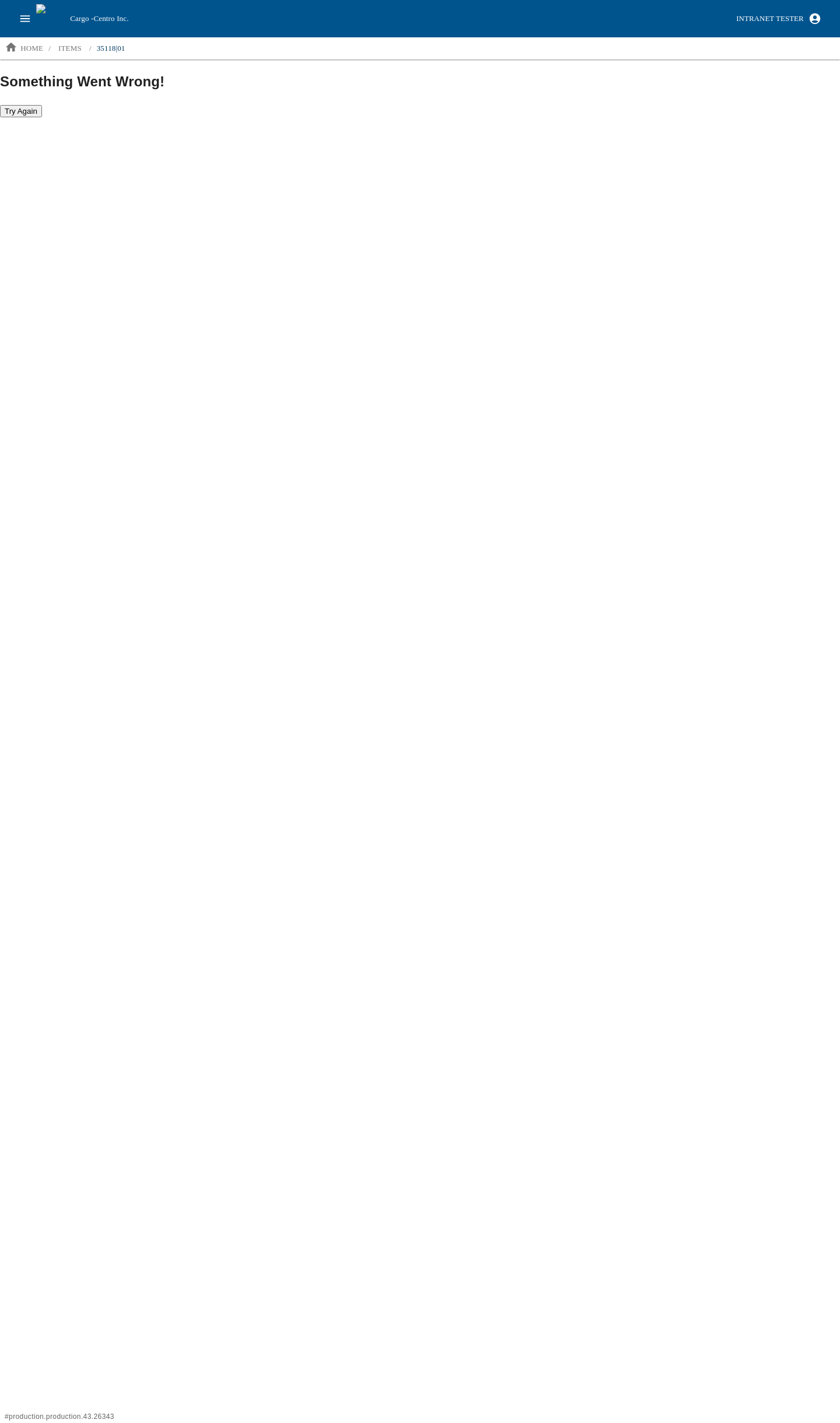
click at [220, 118] on html "Cargo - Centro Inc. Intranet Tester home / items / 35118|01 Something Went Wron…" at bounding box center [420, 58] width 840 height 118
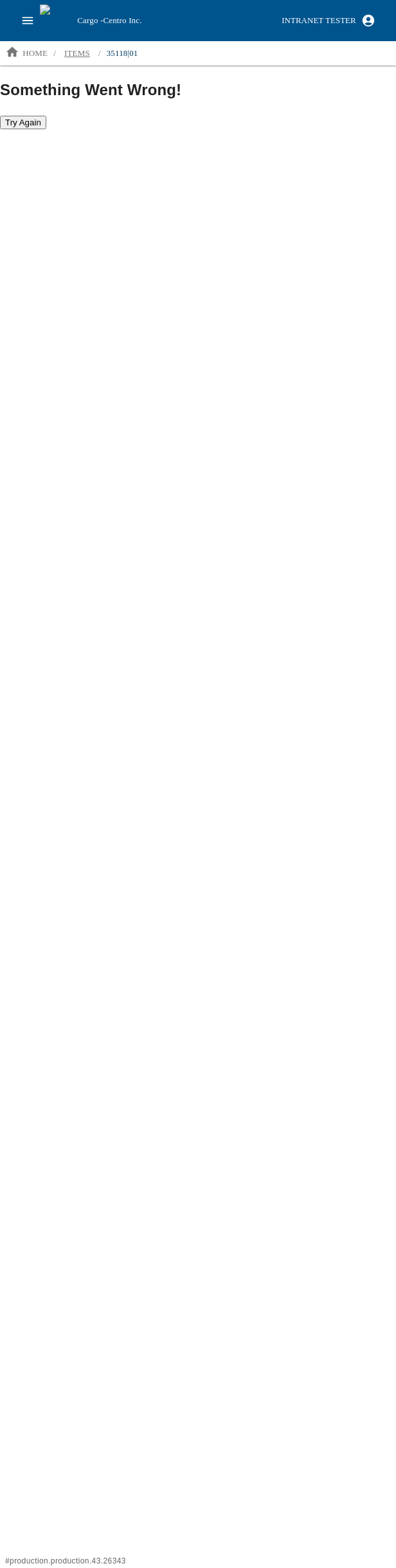
click at [71, 51] on p "items" at bounding box center [77, 53] width 26 height 13
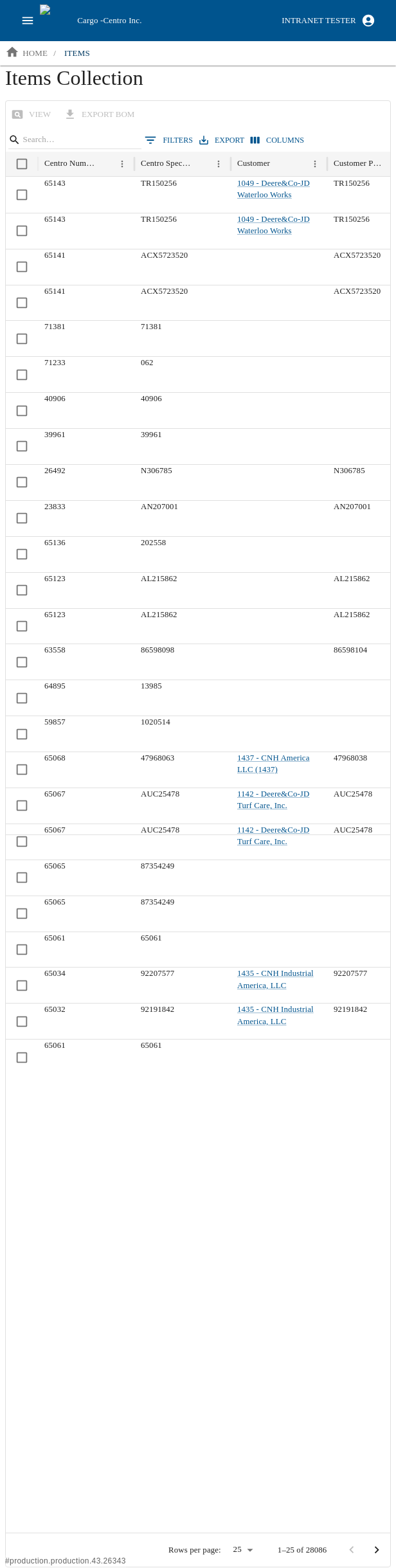
click at [23, 16] on icon "open drawer" at bounding box center [27, 20] width 14 height 14
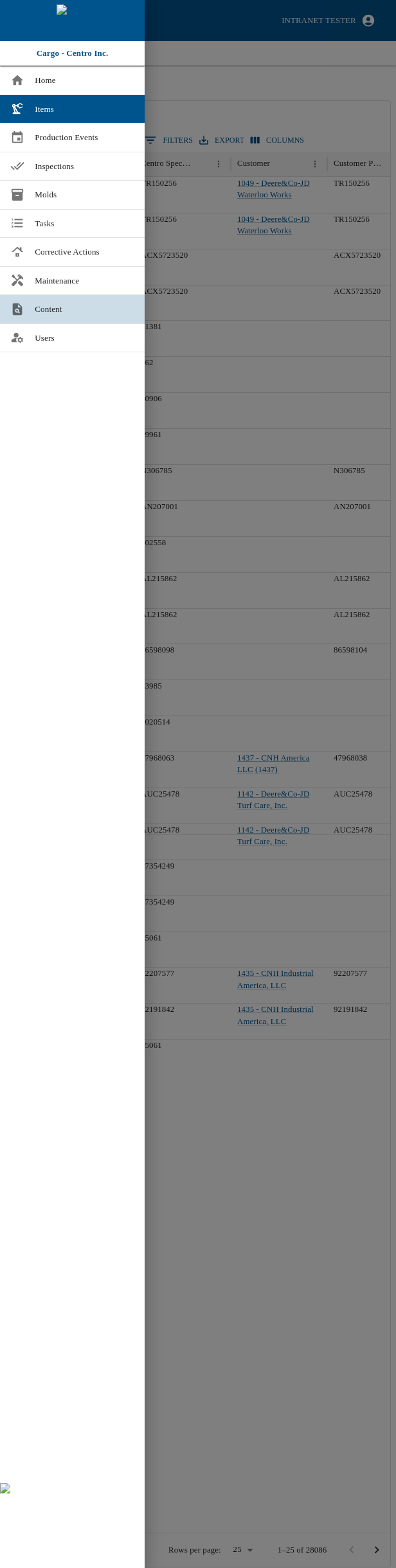
click at [41, 310] on span "Content" at bounding box center [85, 309] width 99 height 13
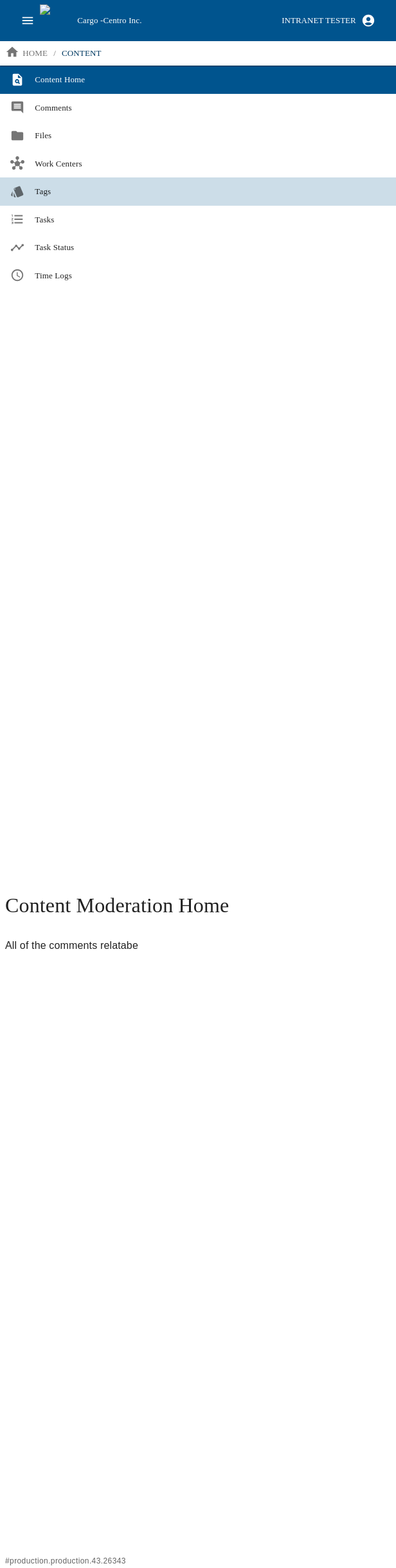
click at [55, 195] on span "Tags" at bounding box center [210, 191] width 351 height 13
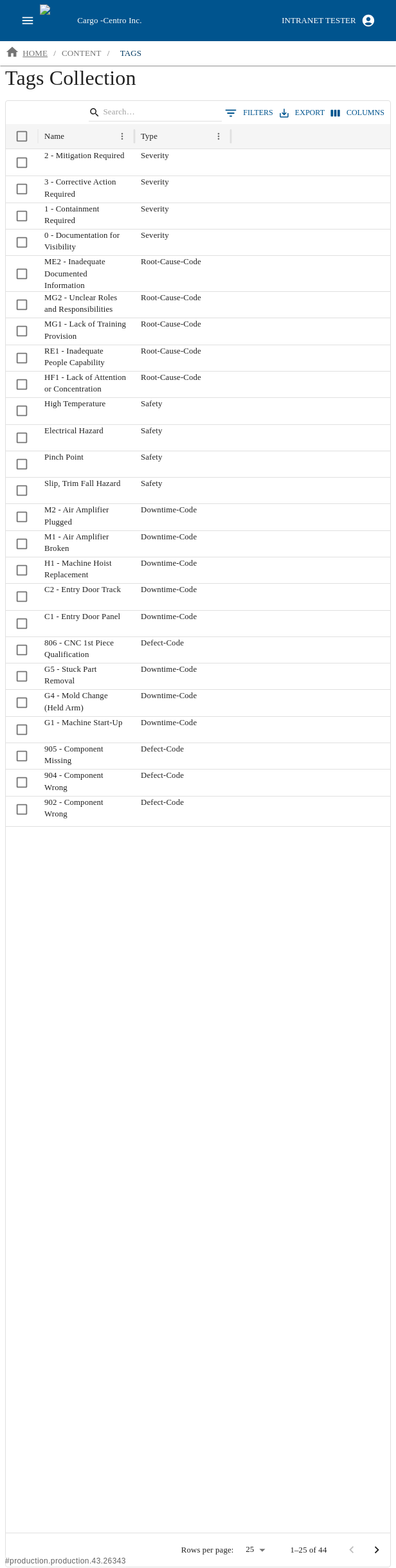
click at [35, 56] on p "home" at bounding box center [34, 53] width 25 height 13
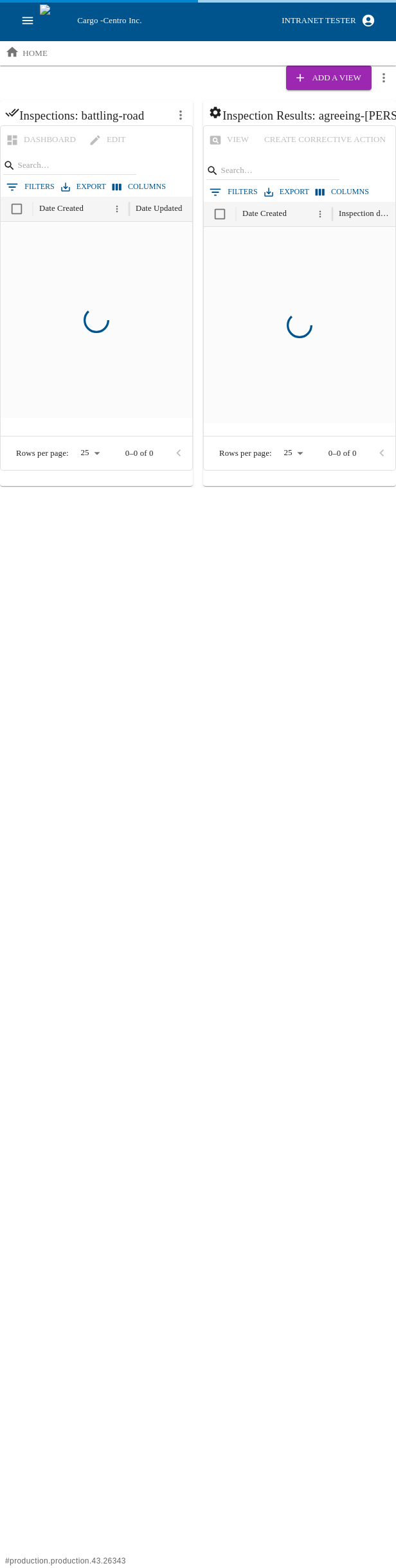
click at [26, 16] on icon "open drawer" at bounding box center [27, 20] width 14 height 14
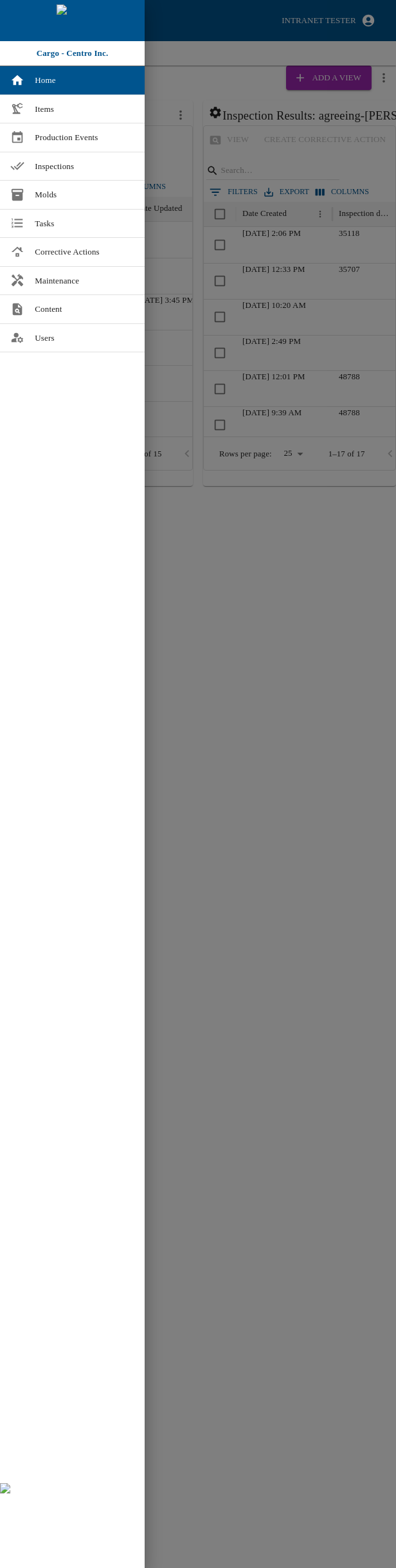
click at [274, 1043] on div at bounding box center [198, 784] width 396 height 1568
